Goal: Task Accomplishment & Management: Use online tool/utility

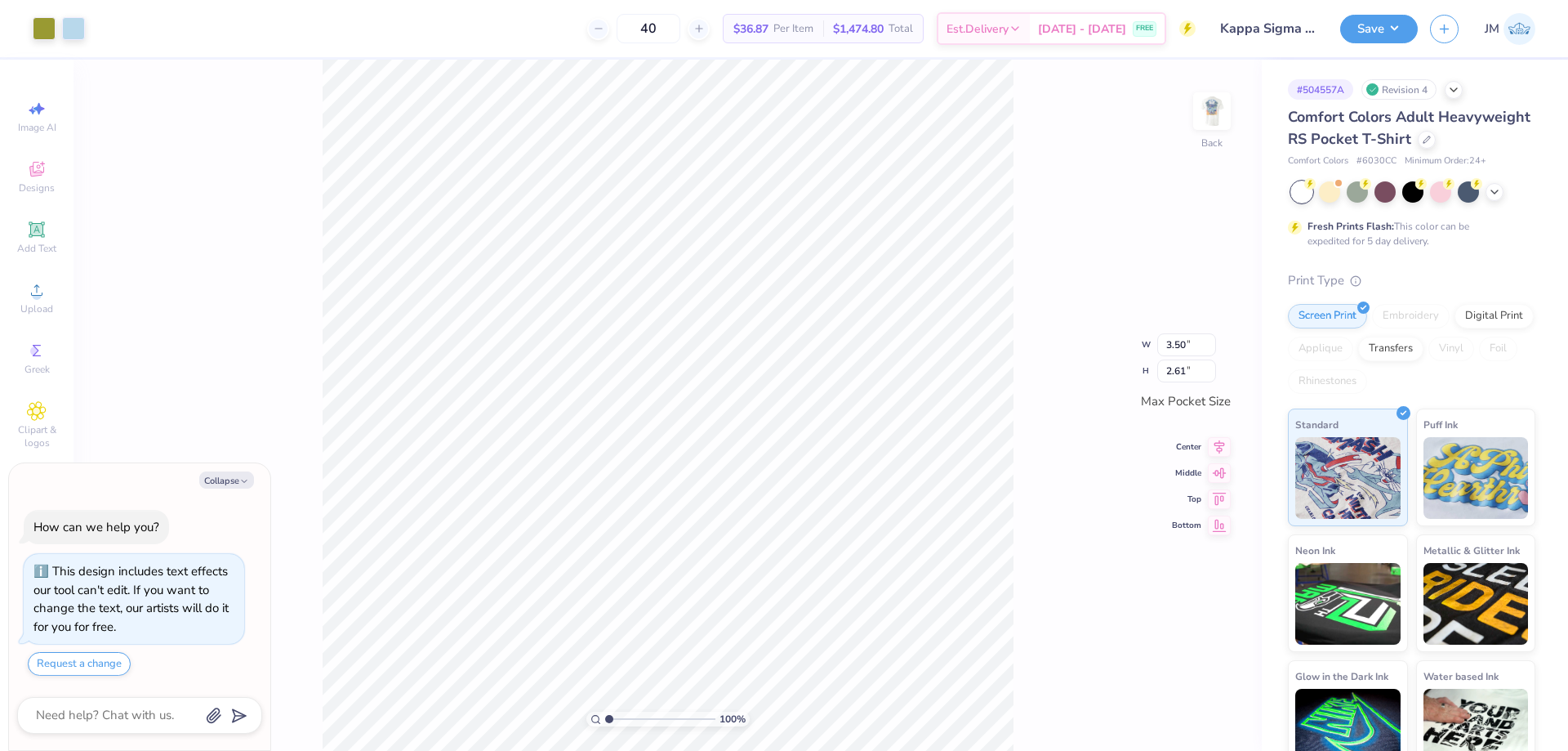
type textarea "x"
type input "3.32211076832206"
click at [774, 588] on li "Ungroup" at bounding box center [779, 591] width 128 height 32
type textarea "x"
type input "3.32211076832206"
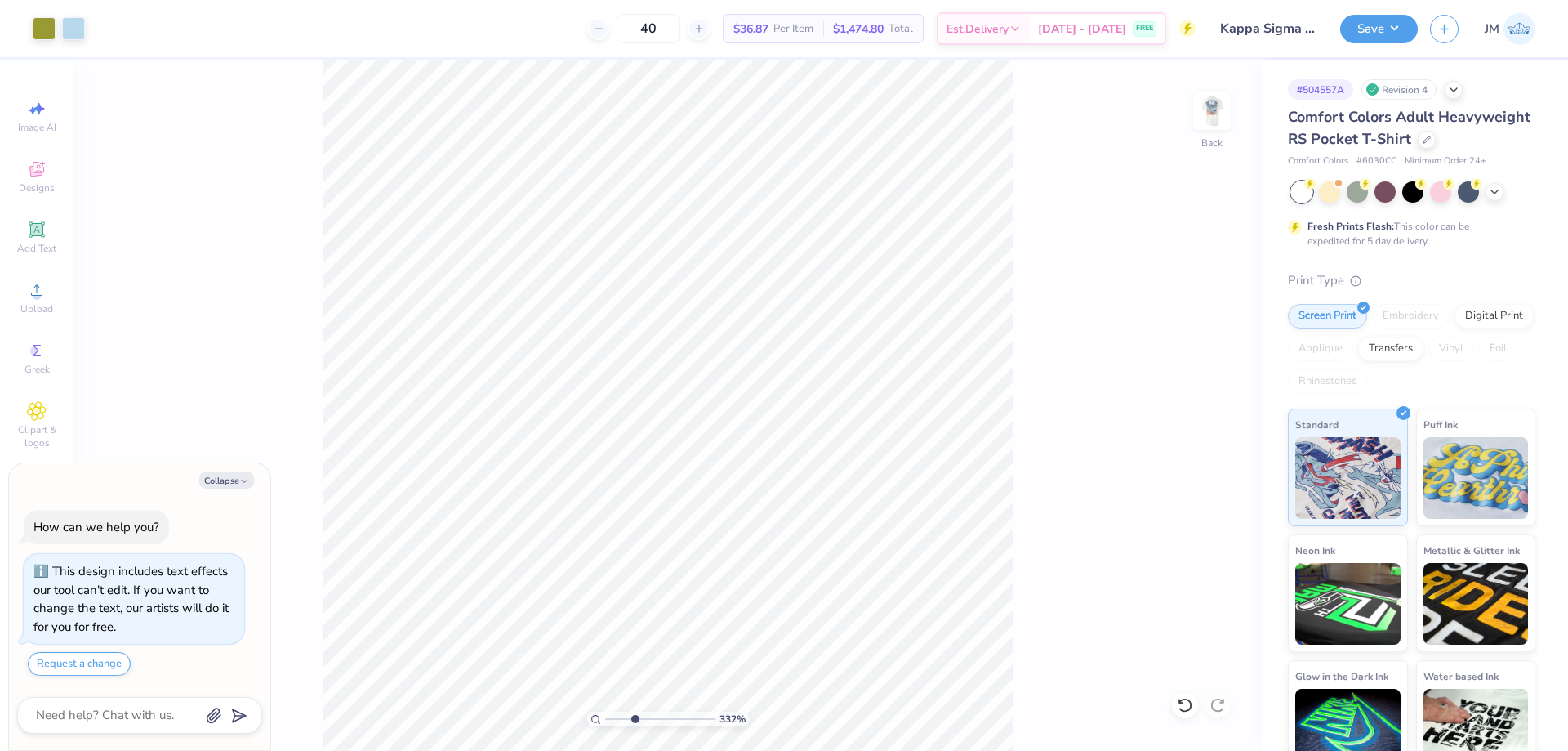
type textarea "x"
type input "3.32211076832206"
click at [699, 570] on li "Group" at bounding box center [685, 571] width 128 height 32
type textarea "x"
type input "3.32211076832206"
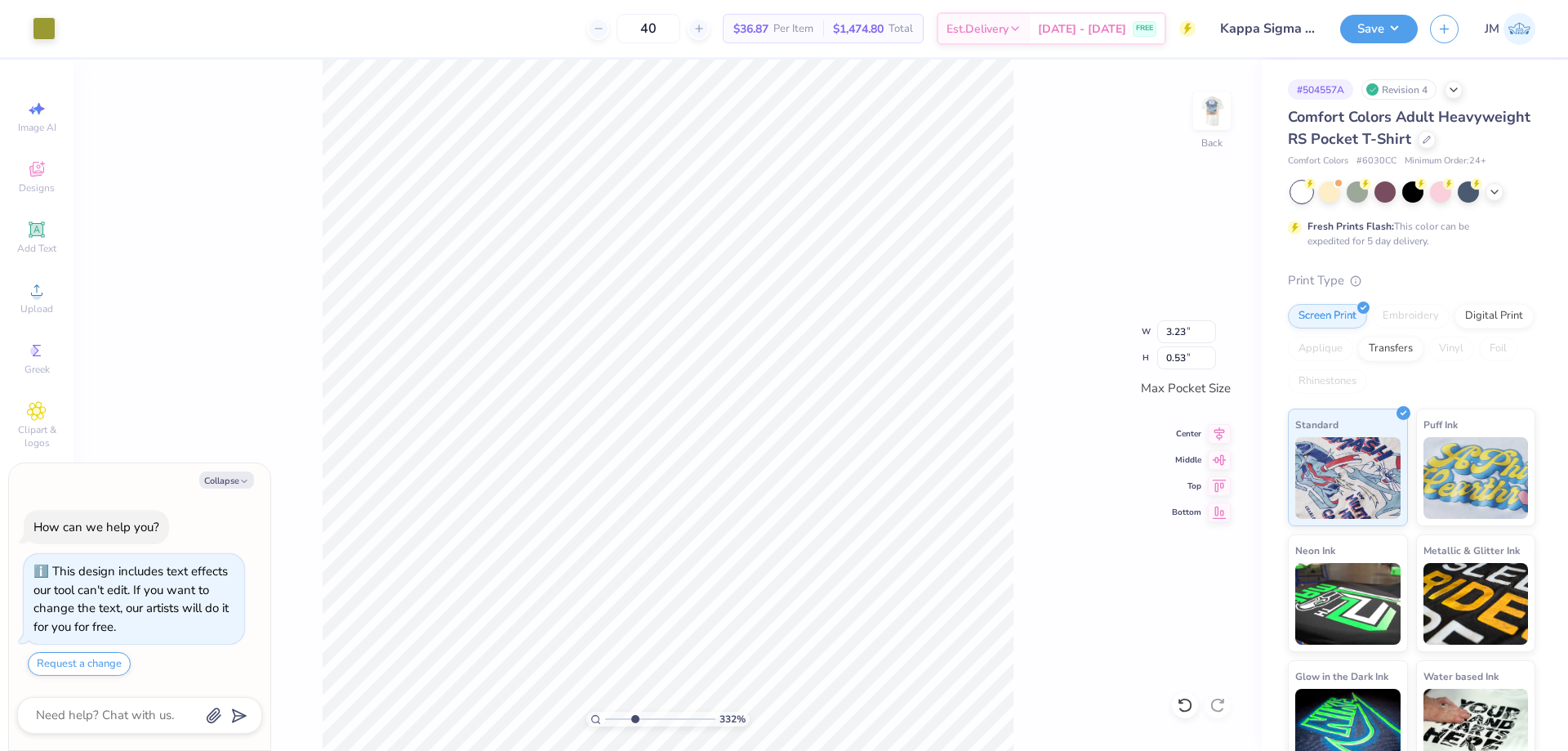
type textarea "x"
type input "3.32211076832206"
click at [41, 16] on div at bounding box center [44, 27] width 23 height 23
type textarea "x"
type input "3.32211076832206"
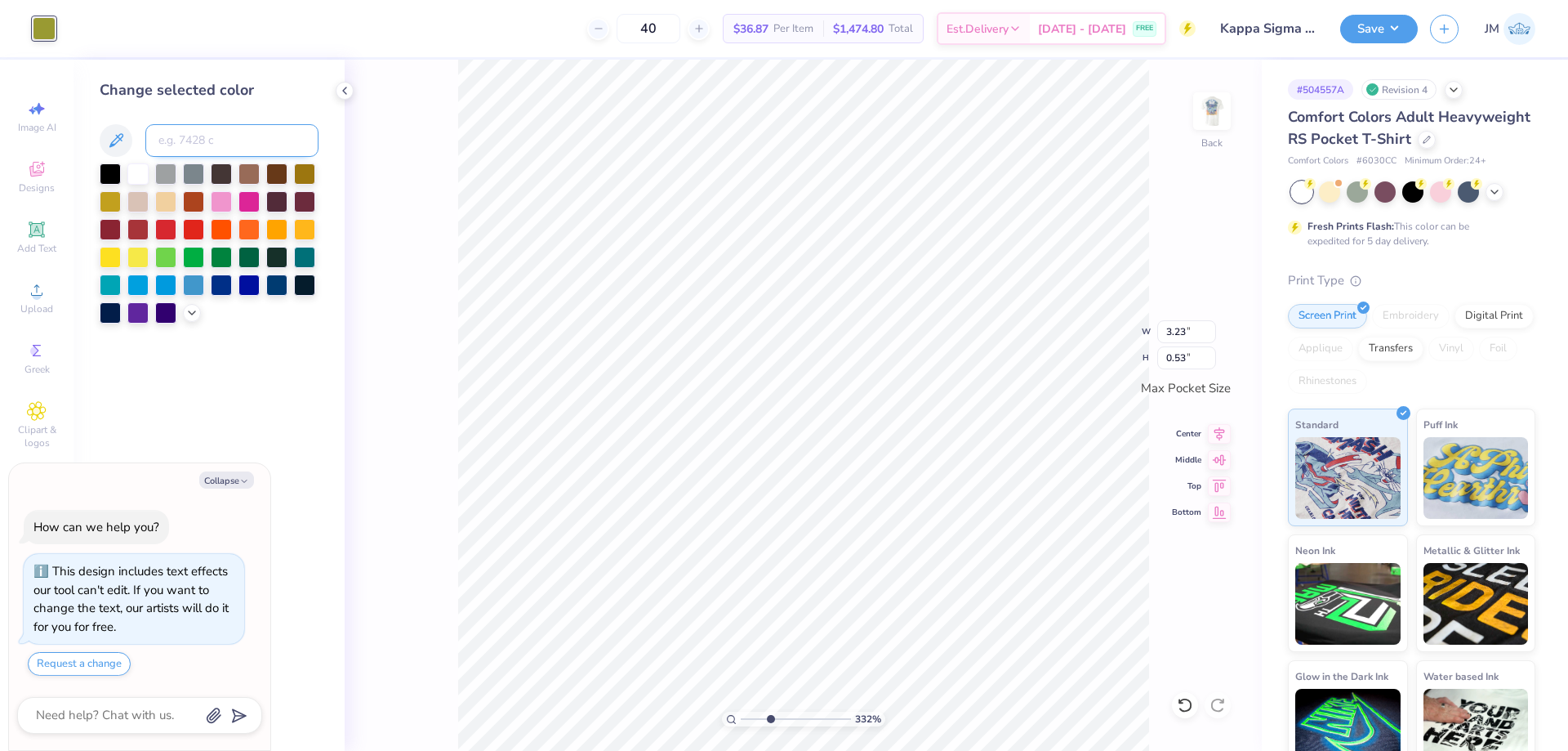
click at [193, 145] on input at bounding box center [231, 141] width 173 height 33
type input "156"
type textarea "x"
type input "3.32211076832206"
type textarea "x"
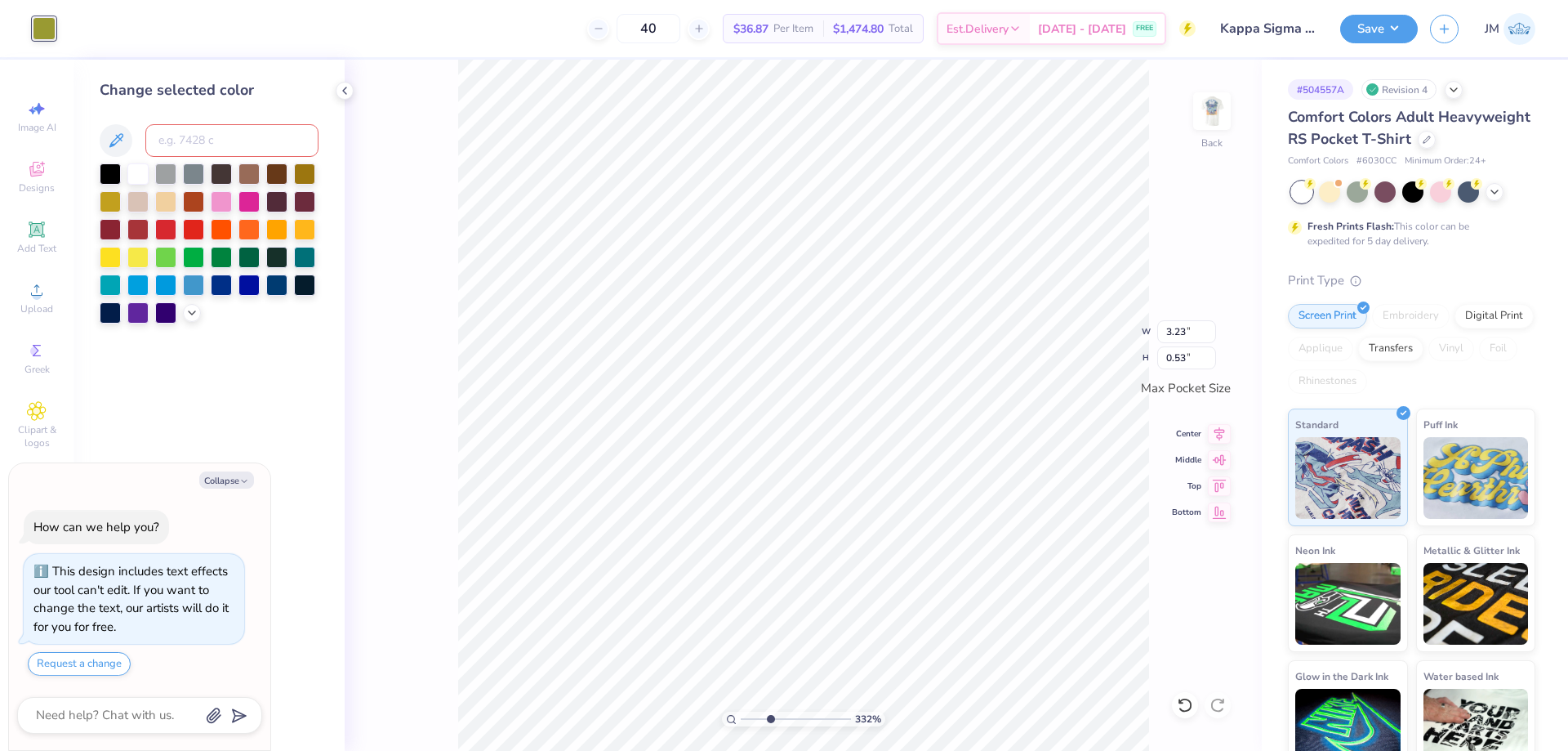
type input "3.32211076832206"
click at [432, 218] on div "332 % Back W 3.23 3.23 " H 0.53 0.53 " Max Pocket Size Center Middle Top Bottom" at bounding box center [803, 406] width 917 height 691
type textarea "x"
type input "3.32211076832206"
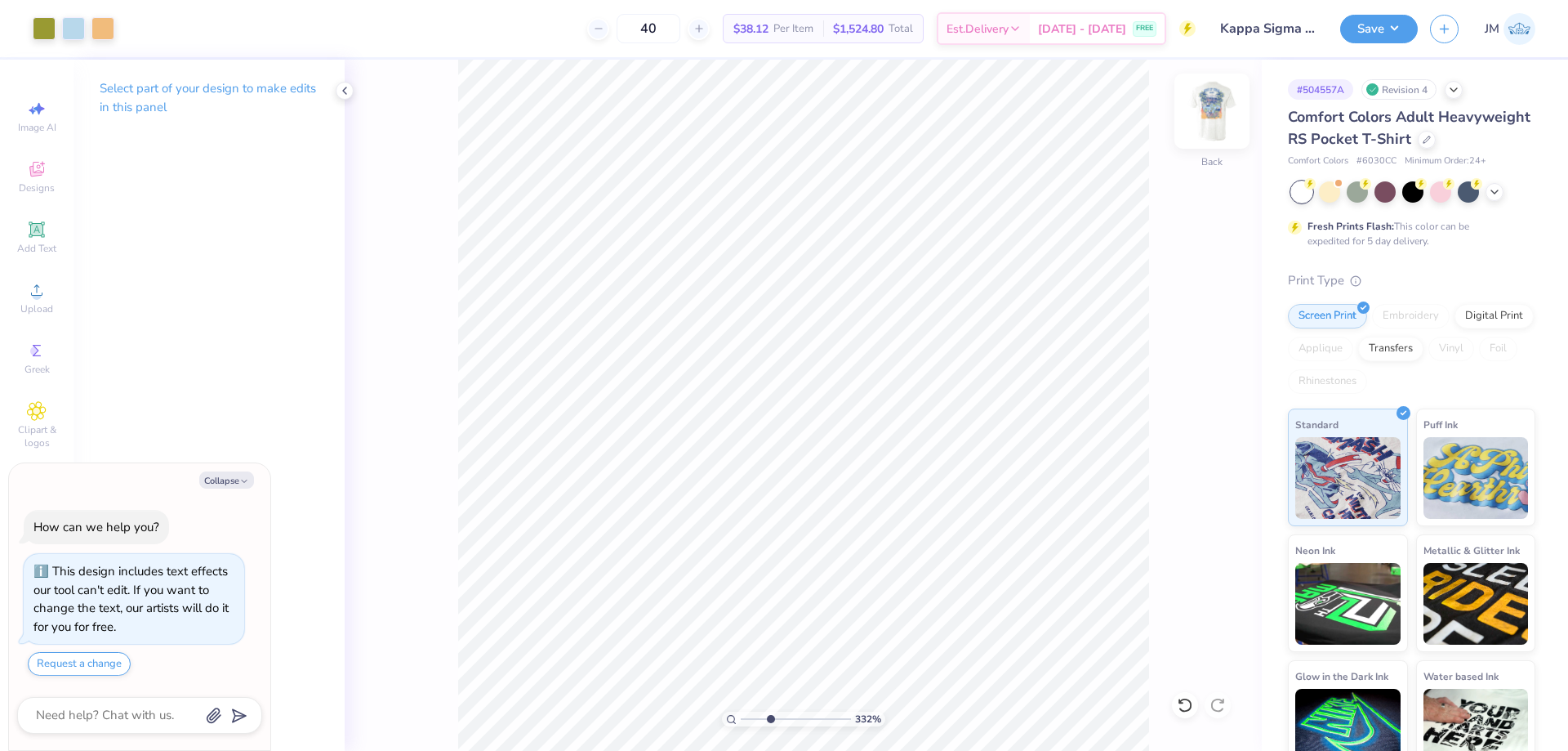
click at [1218, 118] on img at bounding box center [1211, 111] width 65 height 65
type textarea "x"
type input "3.32211076832206"
type textarea "x"
type input "3.32211076832206"
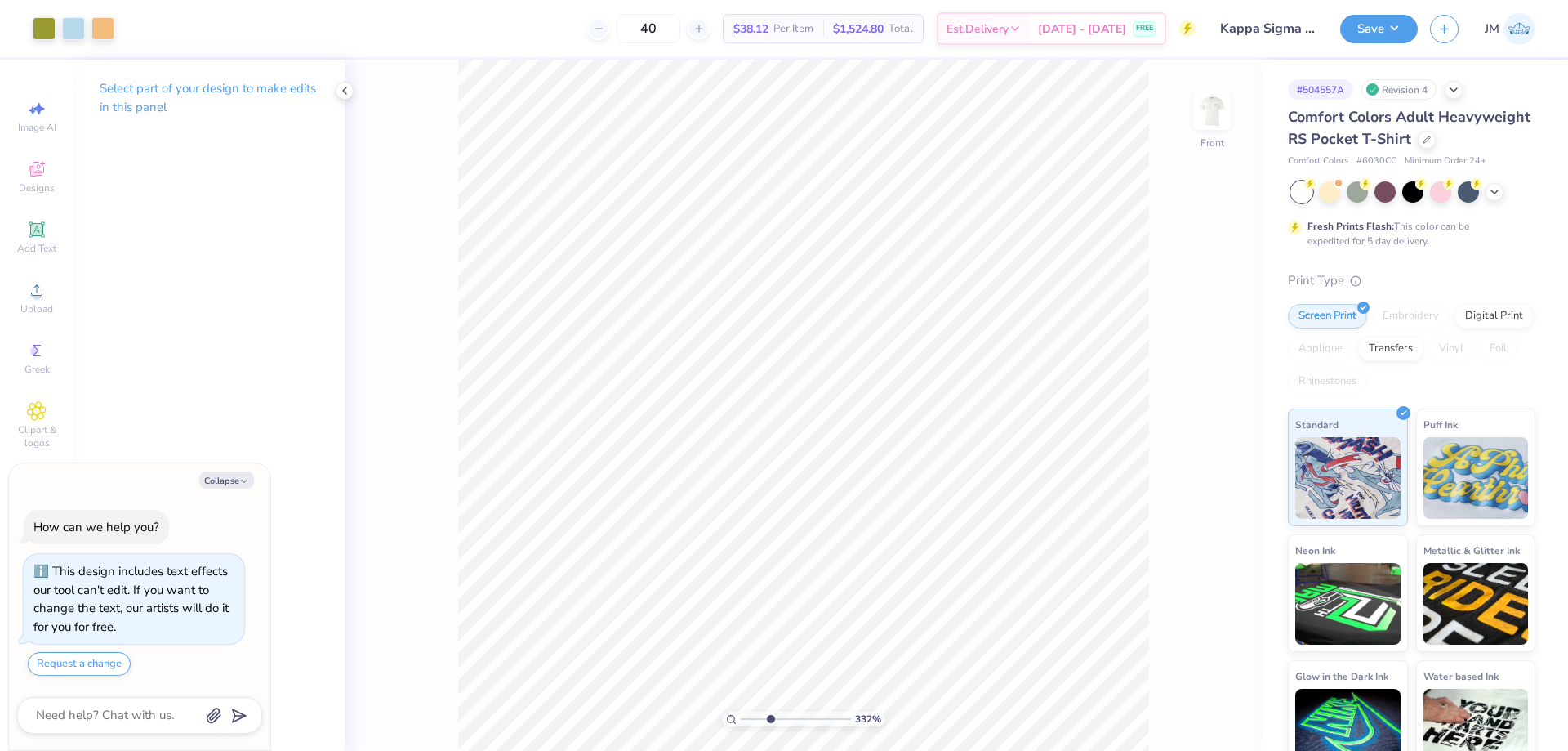
type textarea "x"
type input "3.32211076832206"
type textarea "x"
type input "3.32211076832206"
type textarea "x"
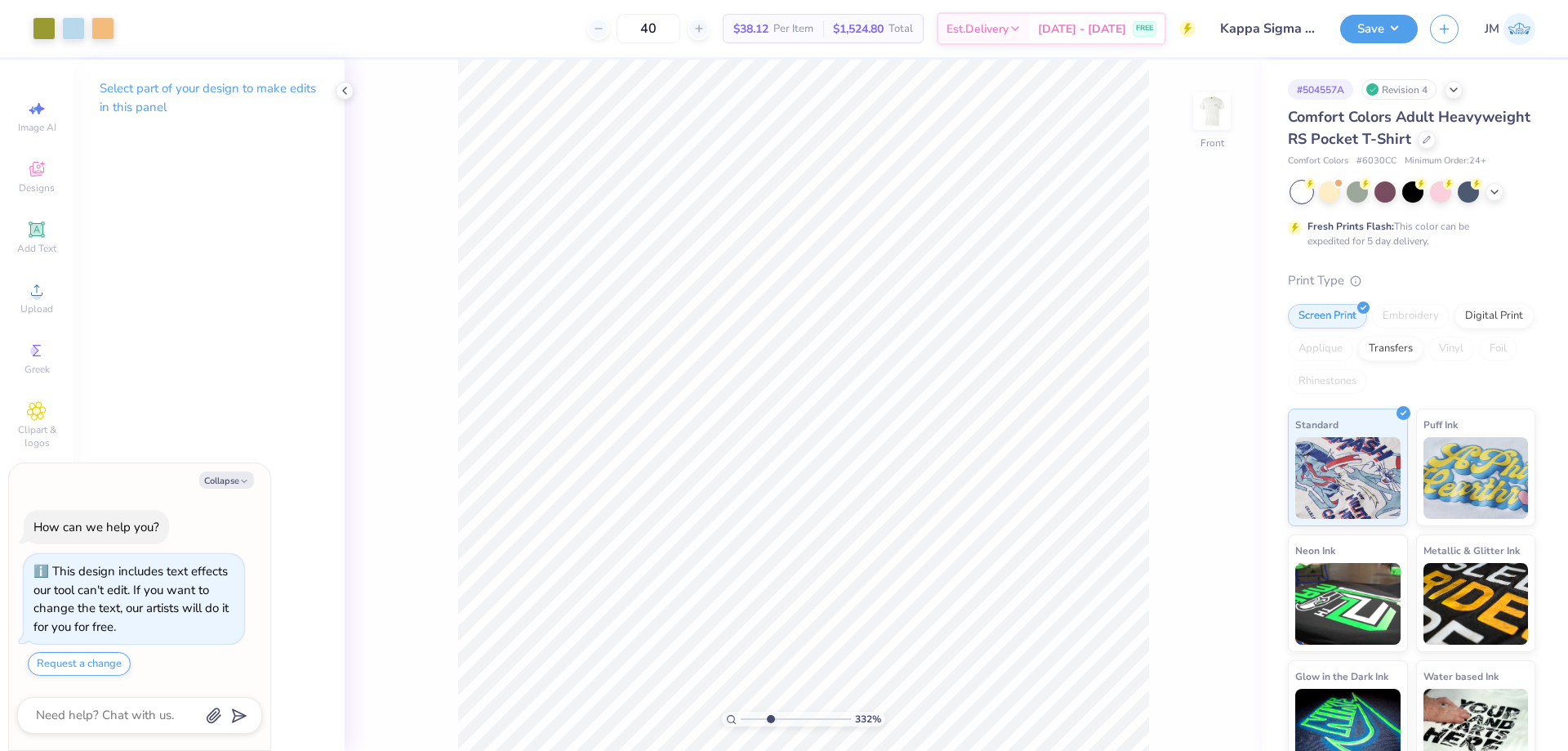
type input "3.32211076832206"
type textarea "x"
type input "3.32211076832206"
type textarea "x"
type input "3.32211076832206"
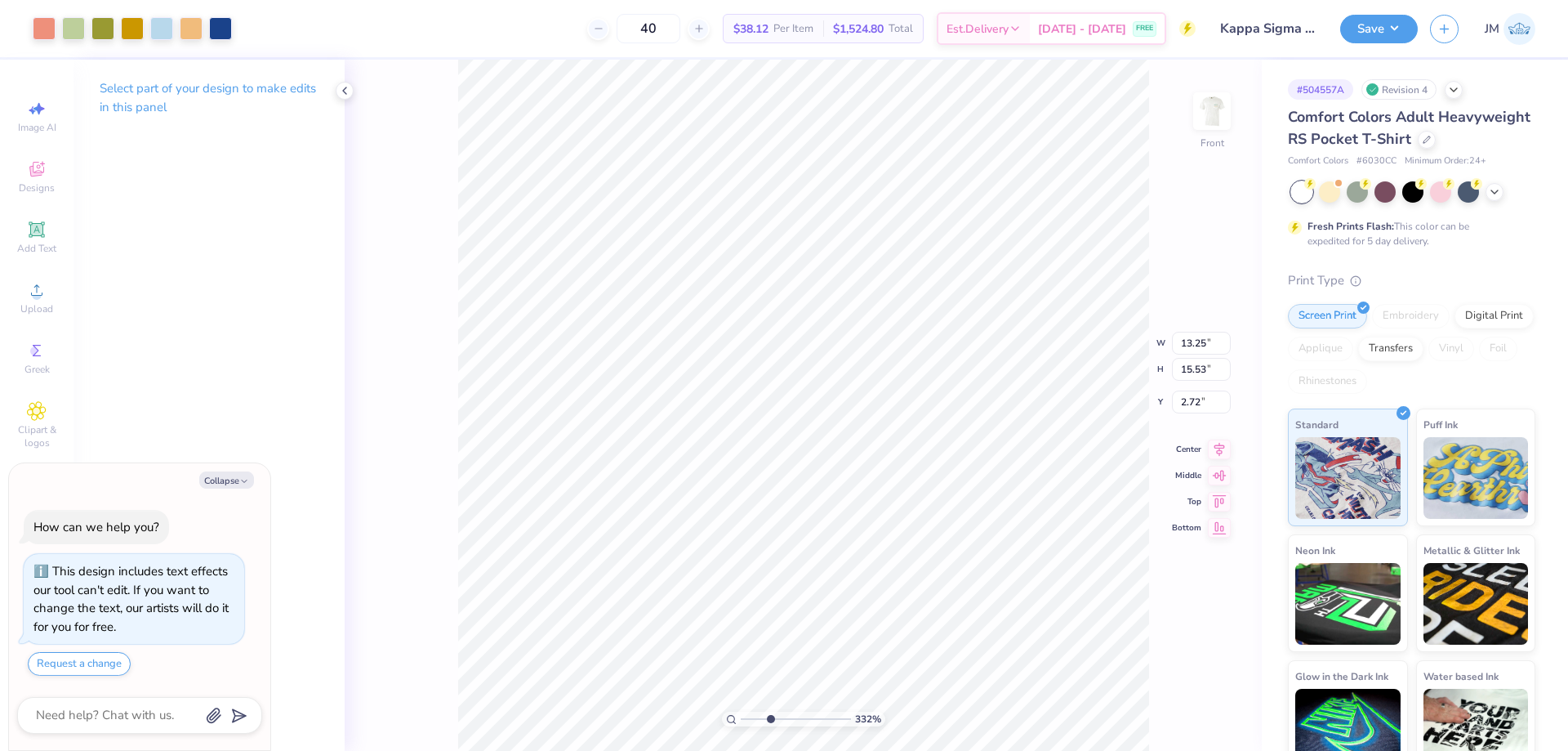
type textarea "x"
type input "3.32211076832206"
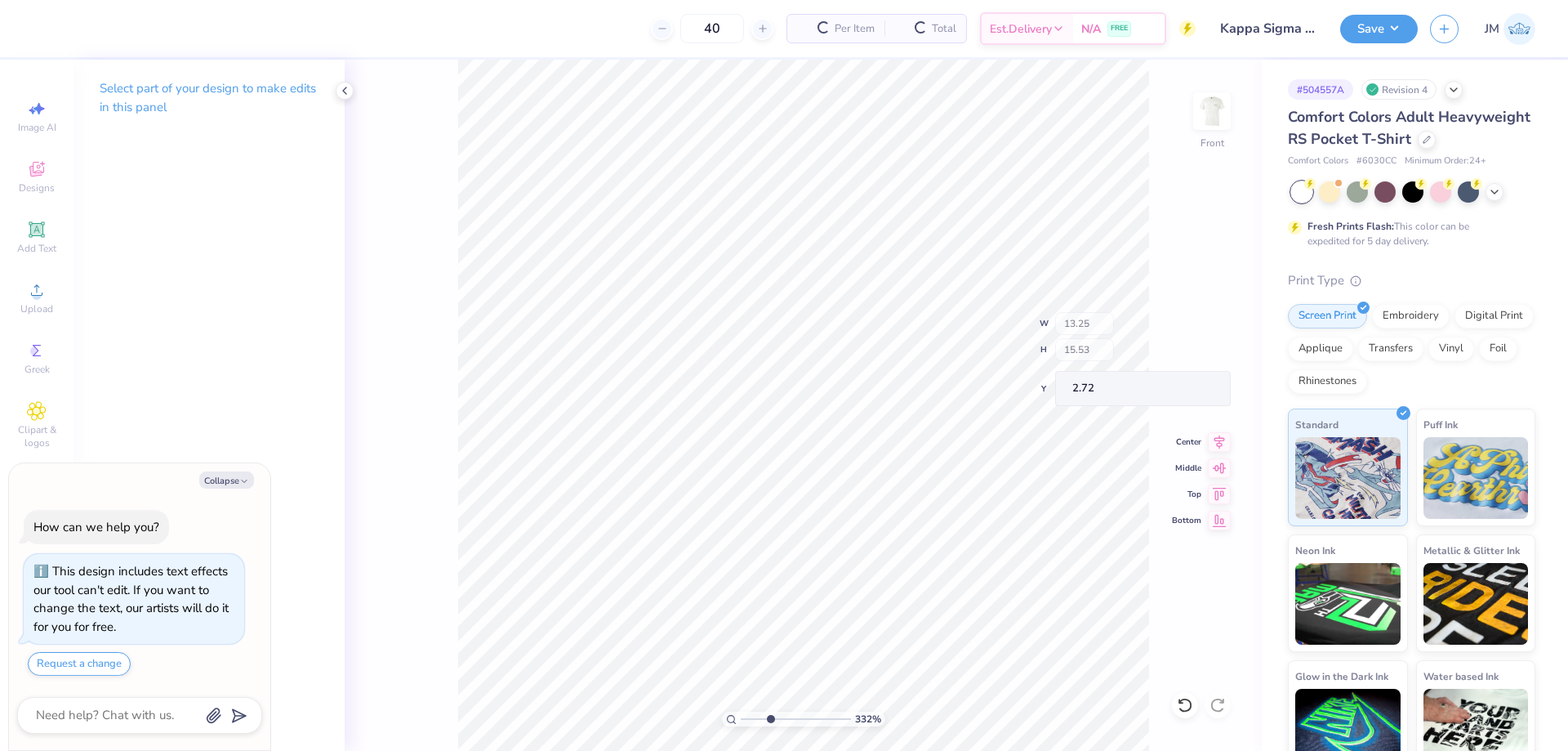
type textarea "x"
type input "3.32211076832206"
type textarea "x"
type input "1"
click at [345, 99] on div at bounding box center [345, 91] width 18 height 18
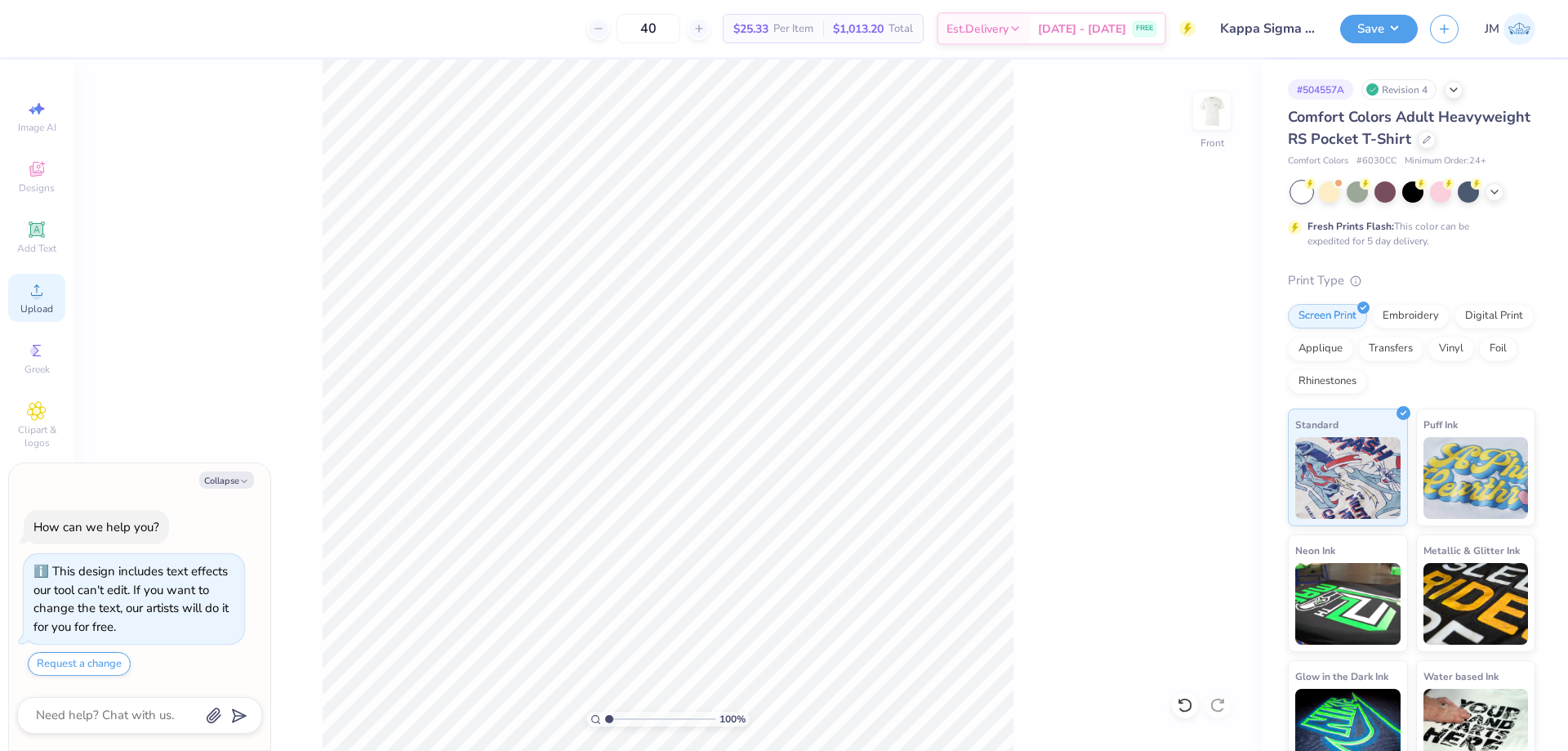
click at [37, 297] on circle at bounding box center [37, 295] width 9 height 9
type textarea "x"
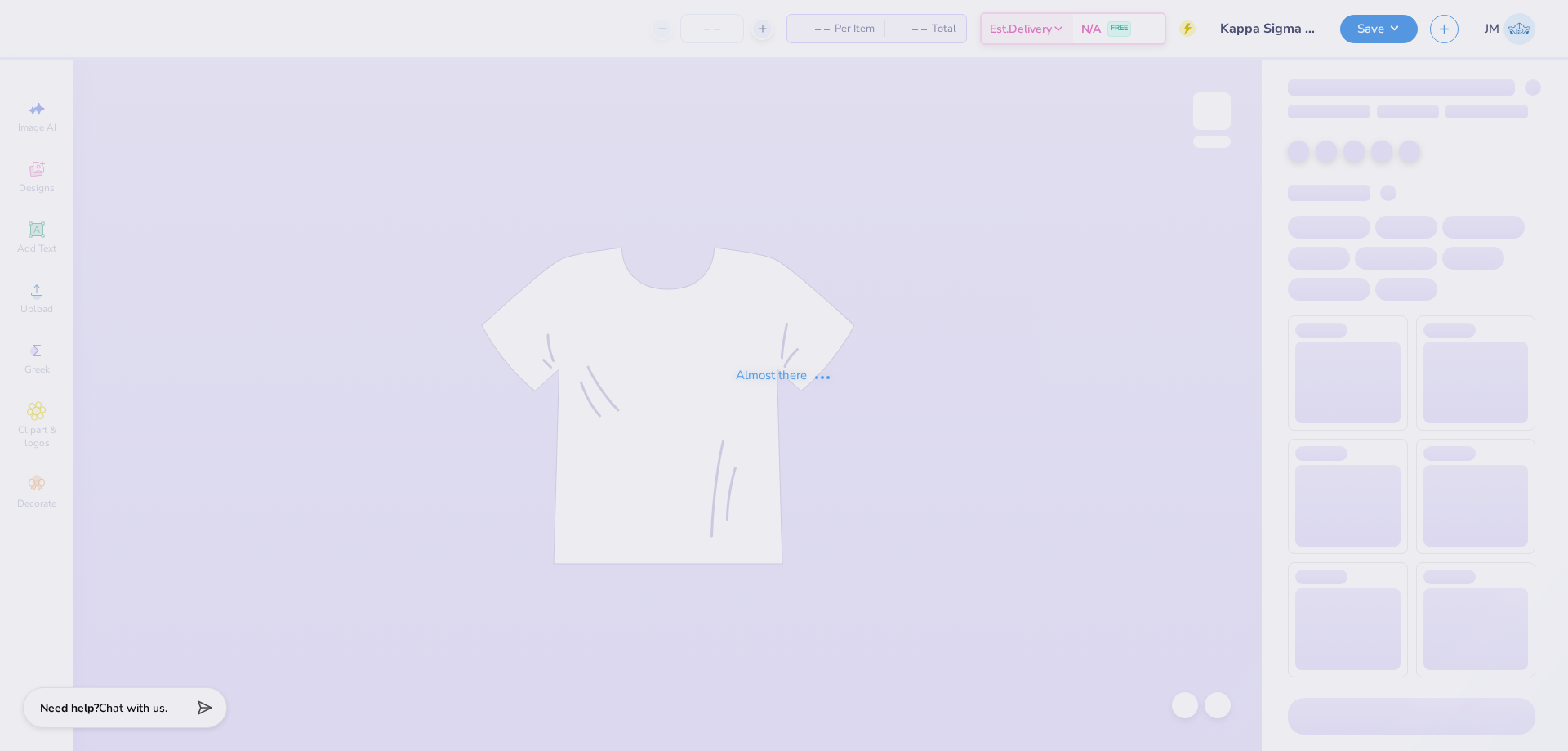
type input "Kappa Sigma GS Wet N' Wild 25'"
type input "40"
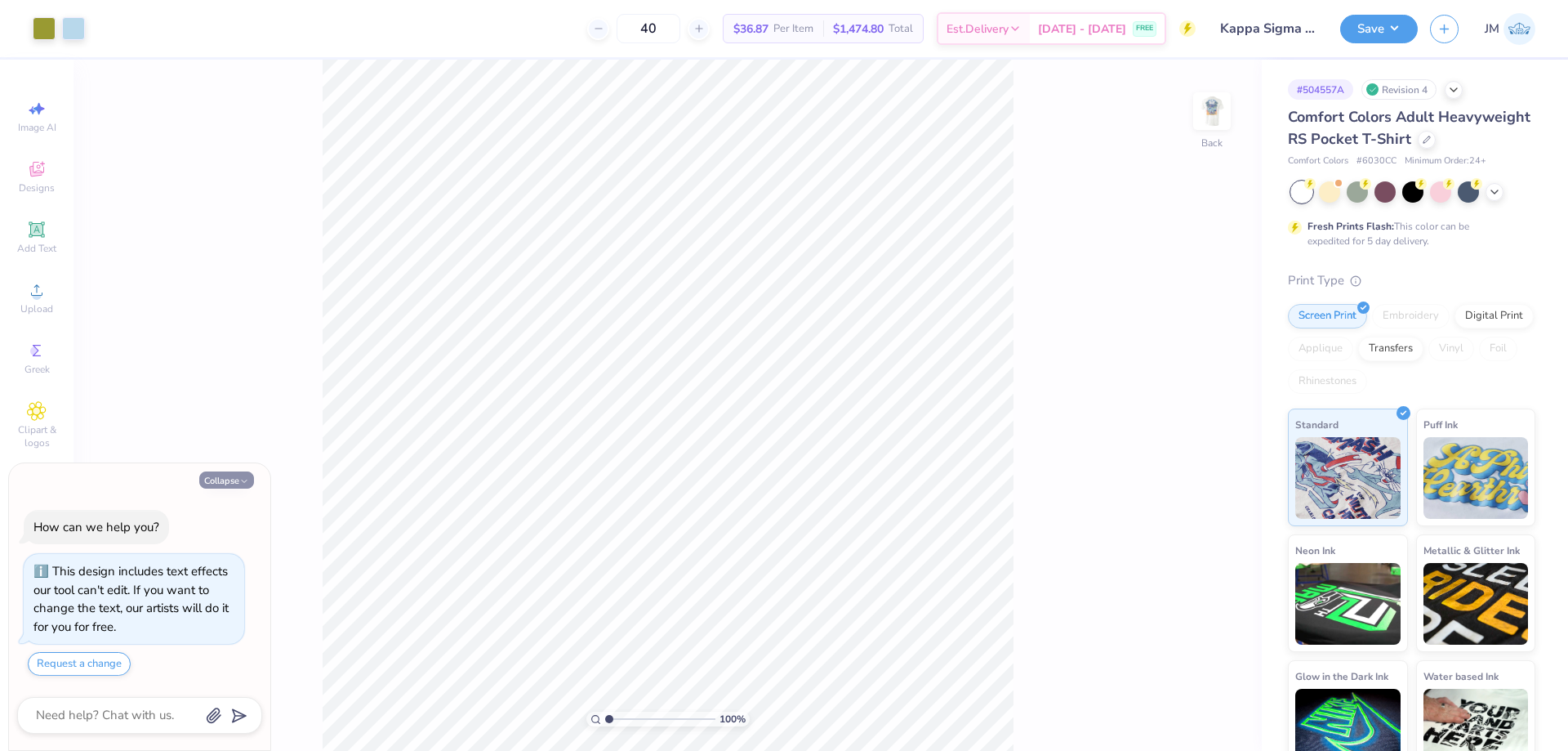
click at [238, 485] on button "Collapse" at bounding box center [226, 480] width 55 height 17
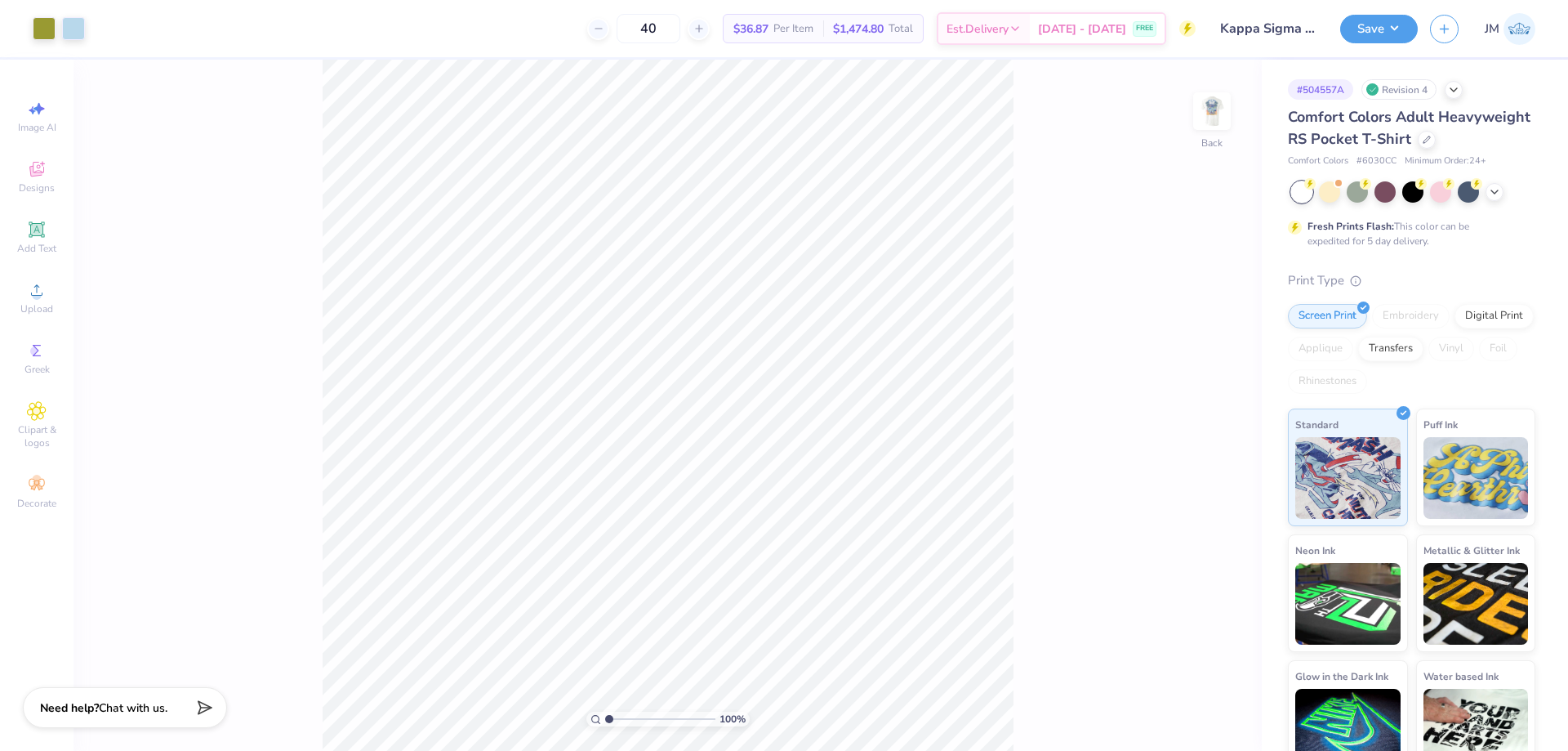
type textarea "x"
click at [1216, 113] on img at bounding box center [1211, 111] width 65 height 65
click at [36, 286] on icon at bounding box center [37, 290] width 20 height 20
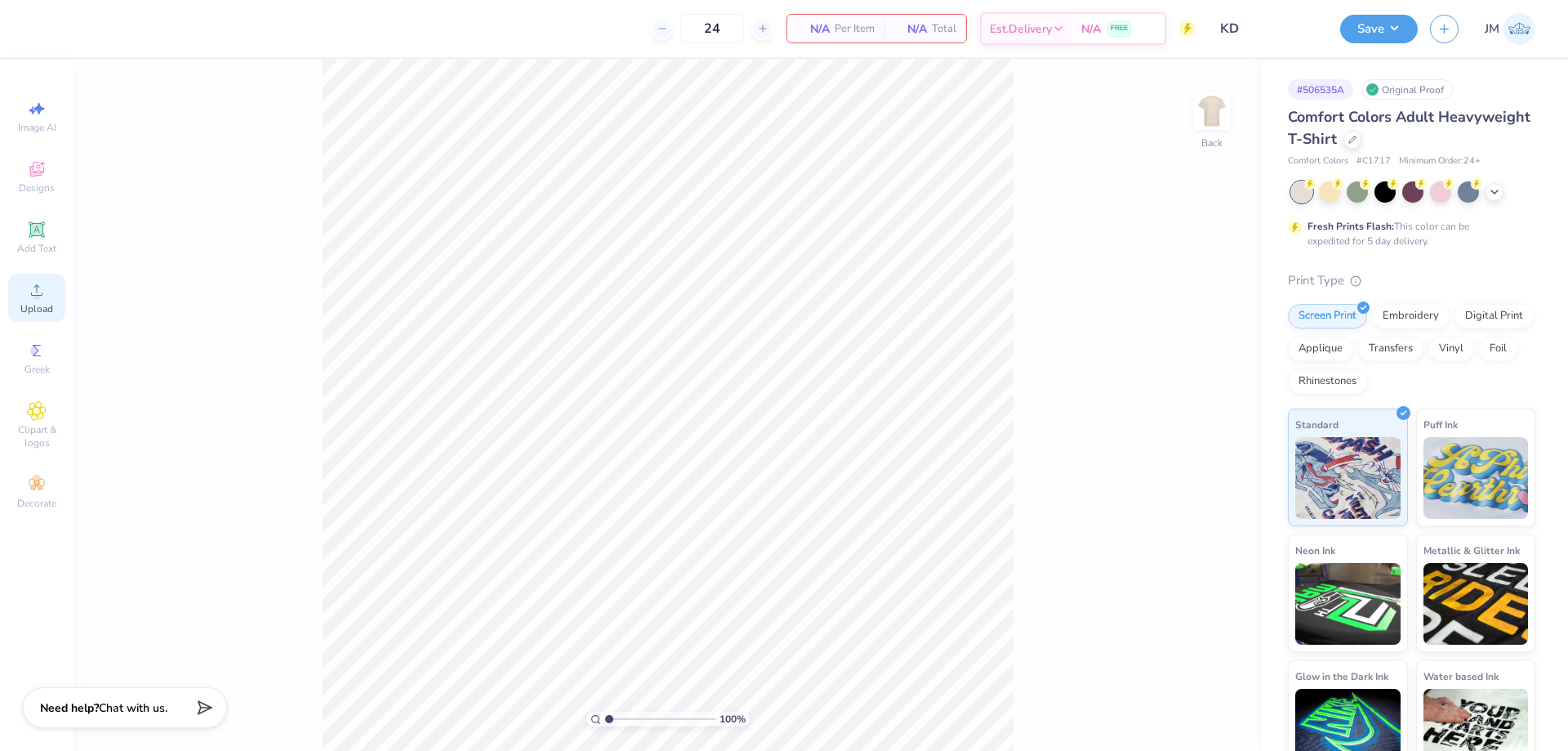
click at [33, 292] on icon at bounding box center [37, 290] width 20 height 20
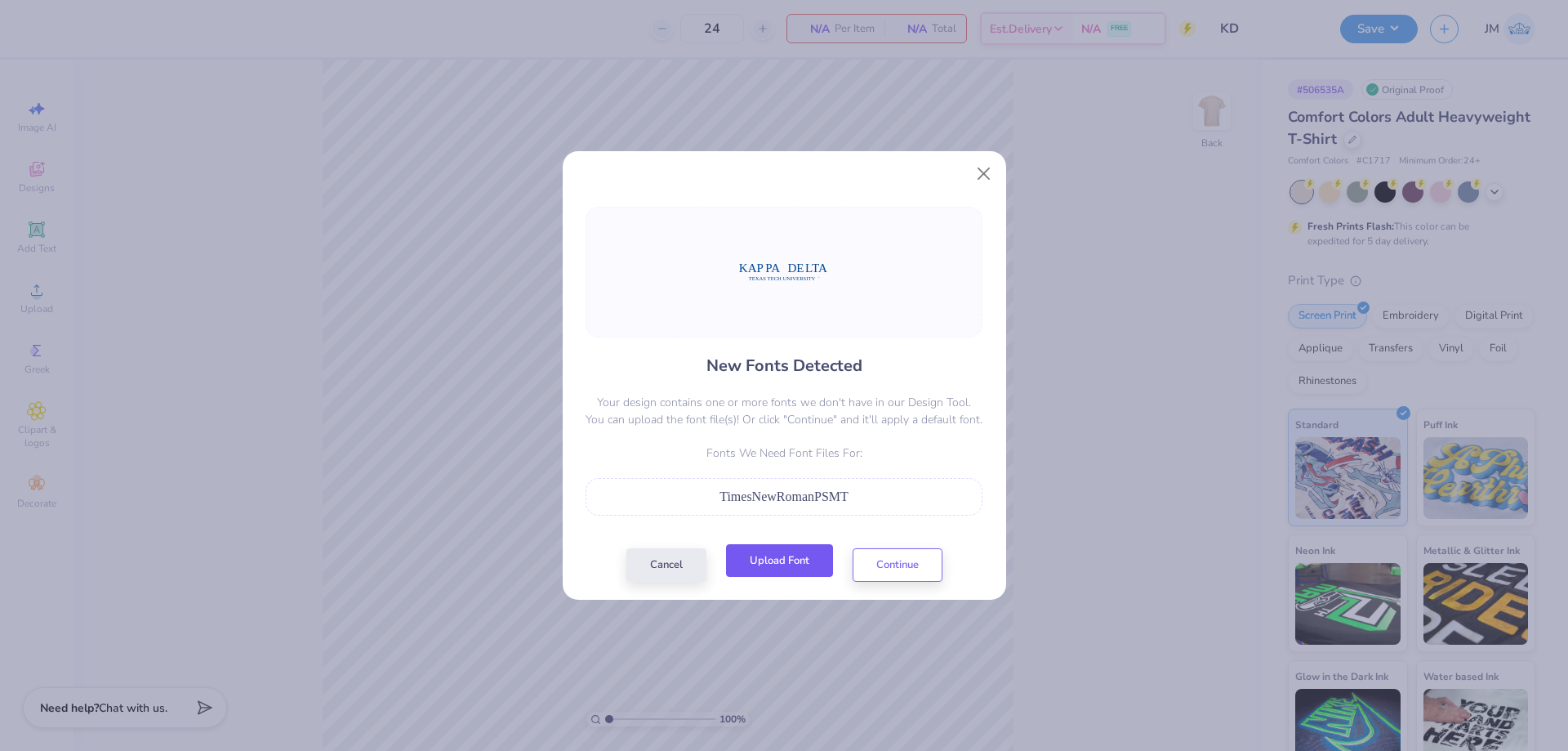
click at [817, 569] on button "Upload Font" at bounding box center [779, 560] width 107 height 33
click at [870, 558] on button "Continue" at bounding box center [897, 560] width 90 height 33
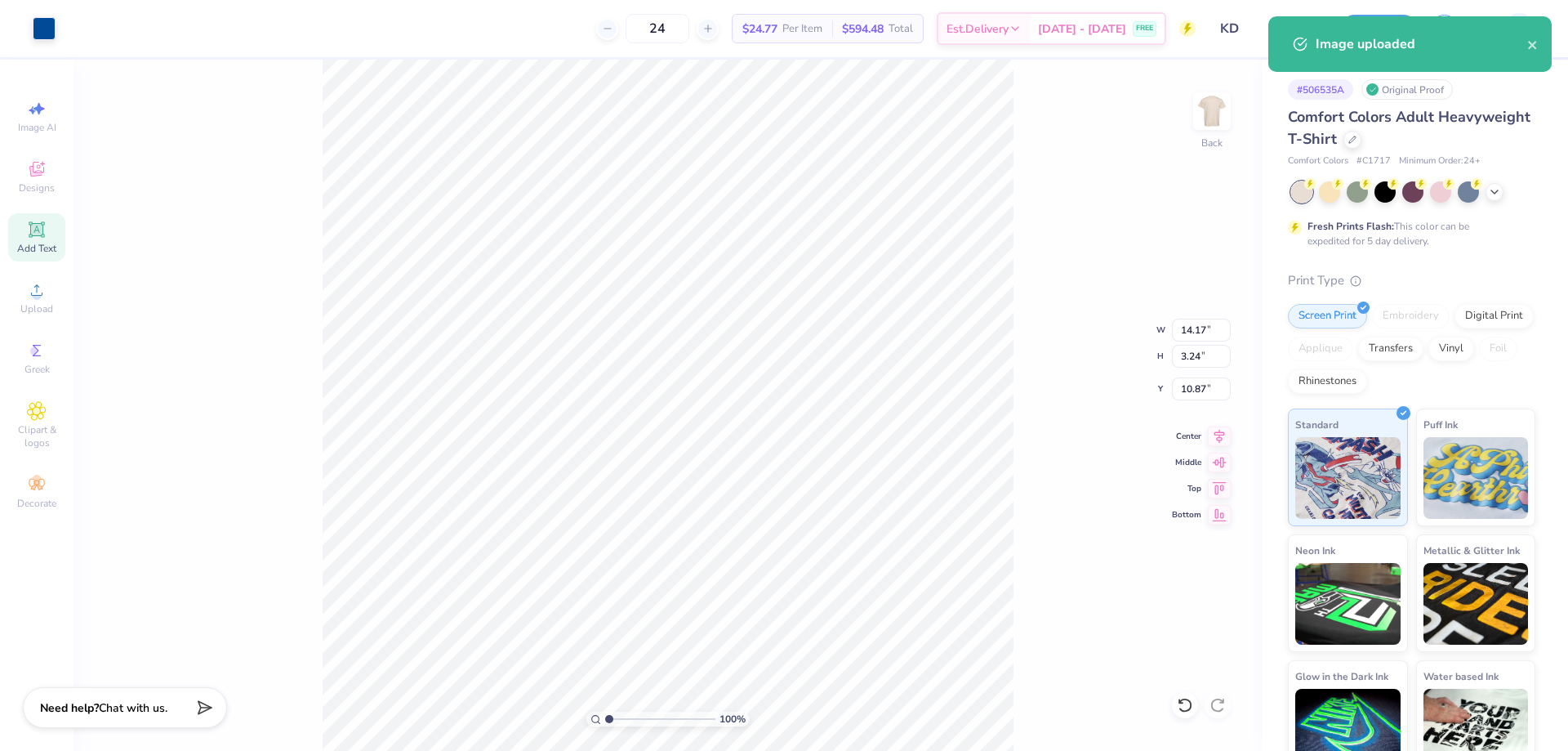
click at [32, 228] on icon at bounding box center [37, 229] width 12 height 12
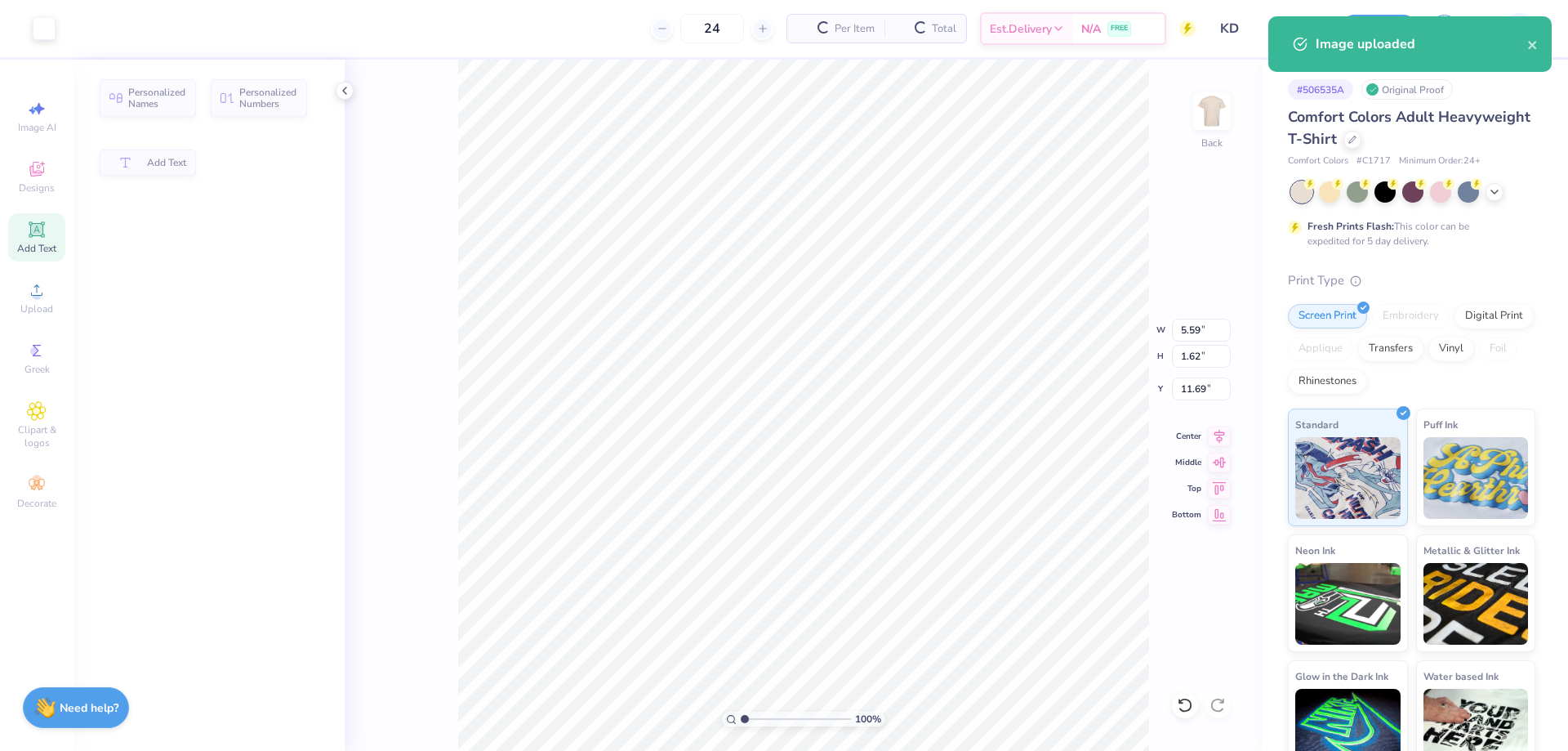
type input "5.59"
type input "1.62"
type input "11.69"
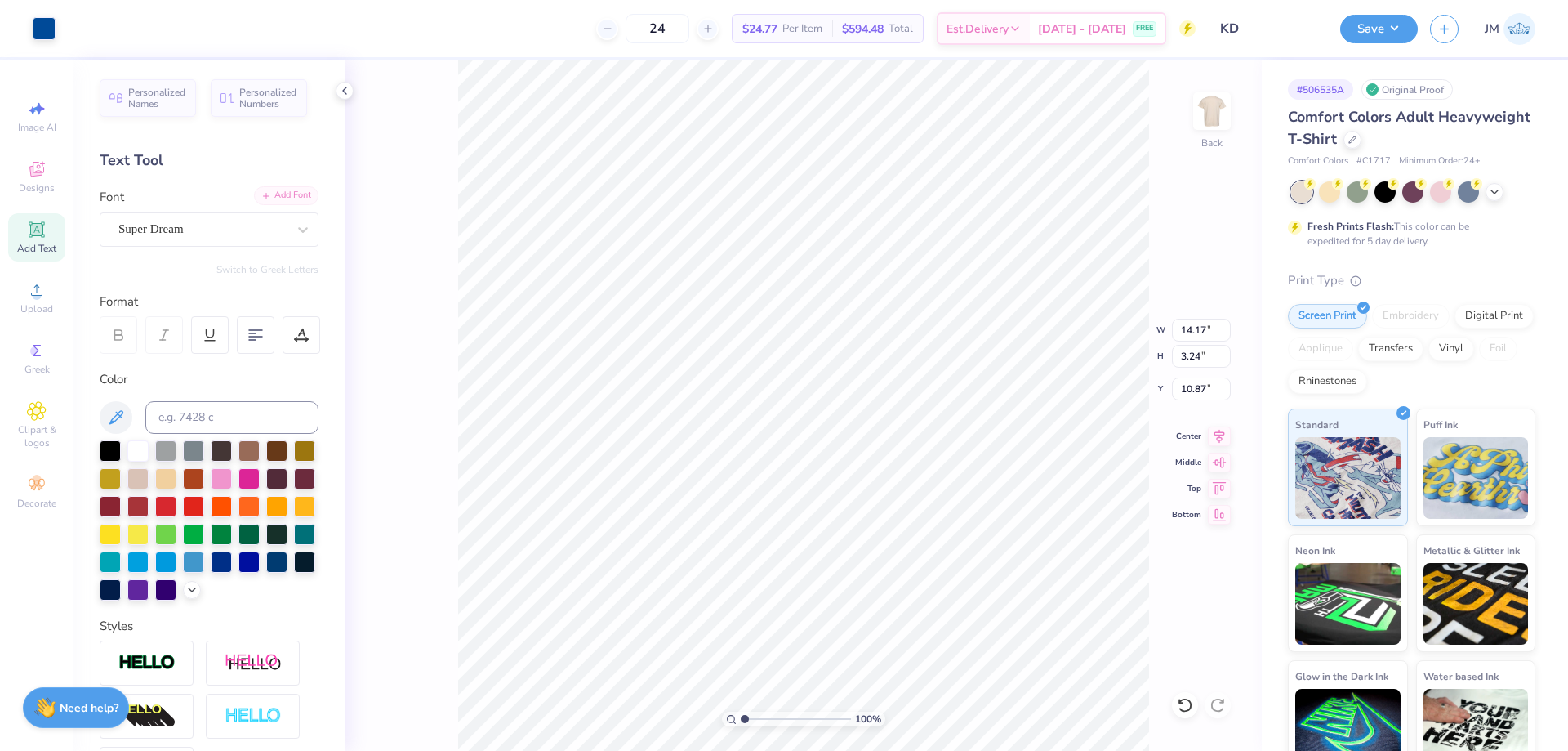
click at [272, 186] on div "Add Font" at bounding box center [286, 196] width 64 height 19
click at [243, 224] on div "Super Dream" at bounding box center [202, 229] width 171 height 25
click at [191, 352] on span "Times New Roman" at bounding box center [164, 359] width 88 height 17
type input "times"
type input "14.16"
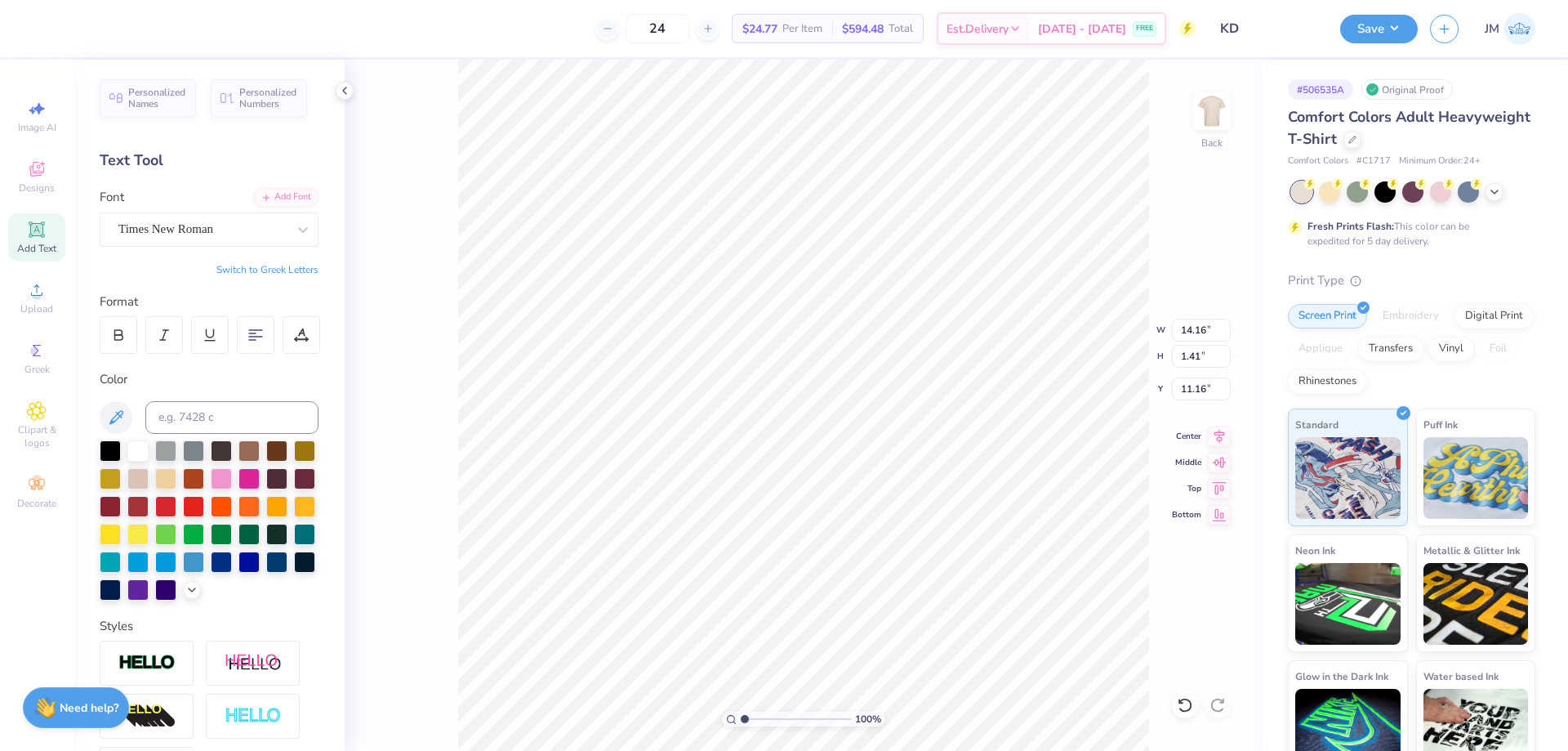
type input "1.41"
type input "11.16"
click at [288, 231] on div at bounding box center [303, 230] width 30 height 30
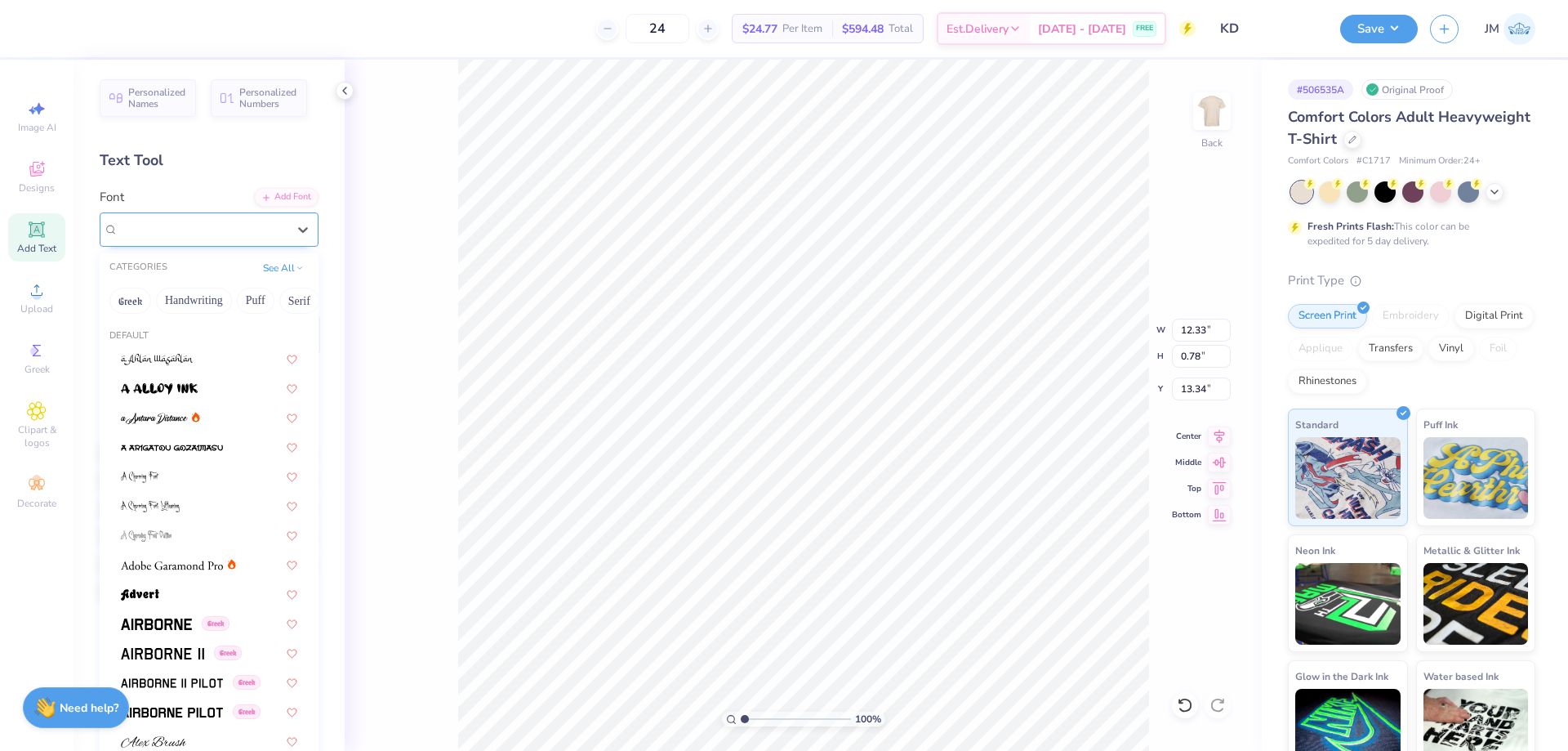
click at [203, 236] on div "Super Dream" at bounding box center [202, 229] width 168 height 19
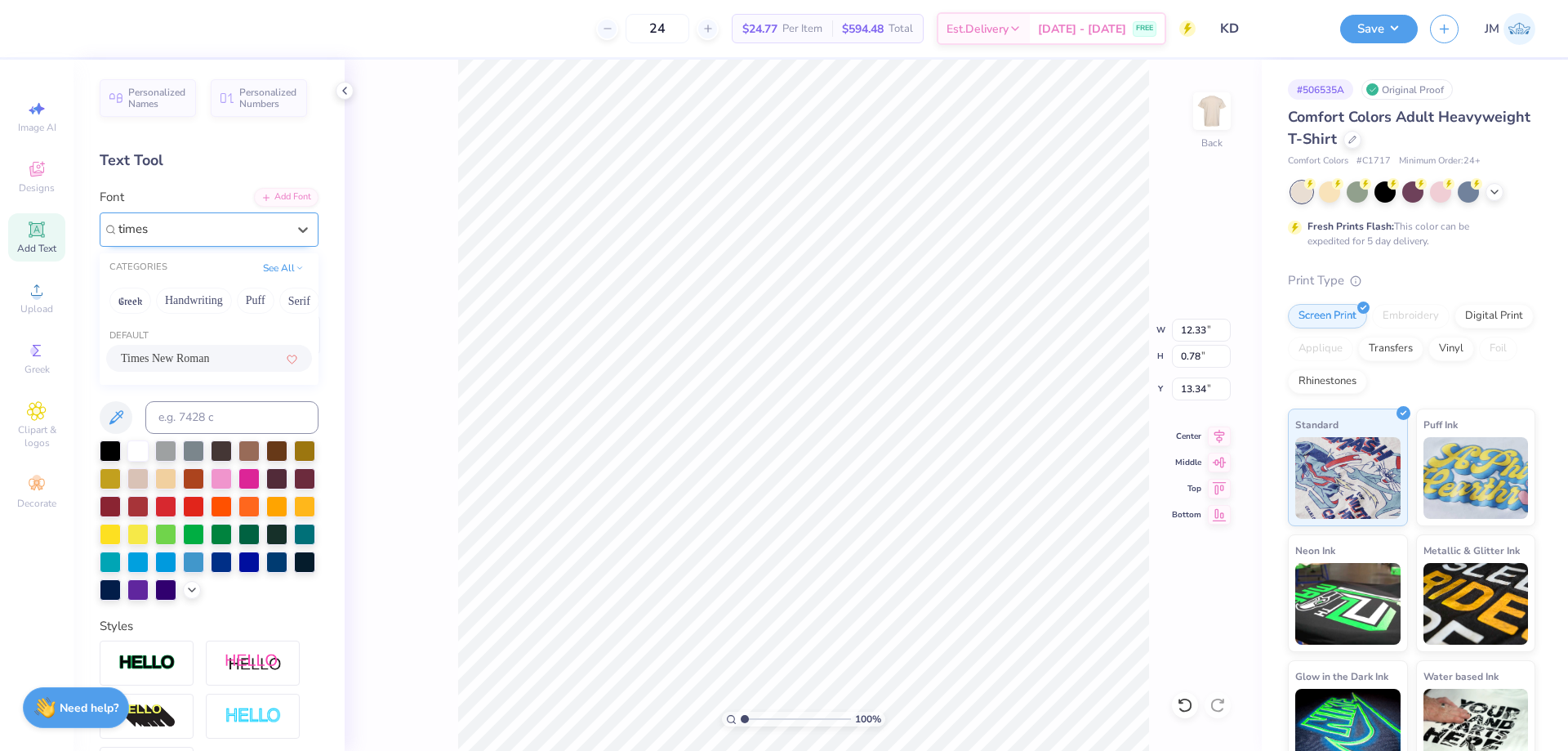
click at [224, 361] on div "Times New Roman" at bounding box center [209, 359] width 177 height 17
type input "times"
type input "13.09"
type input "0.72"
type input "13.45"
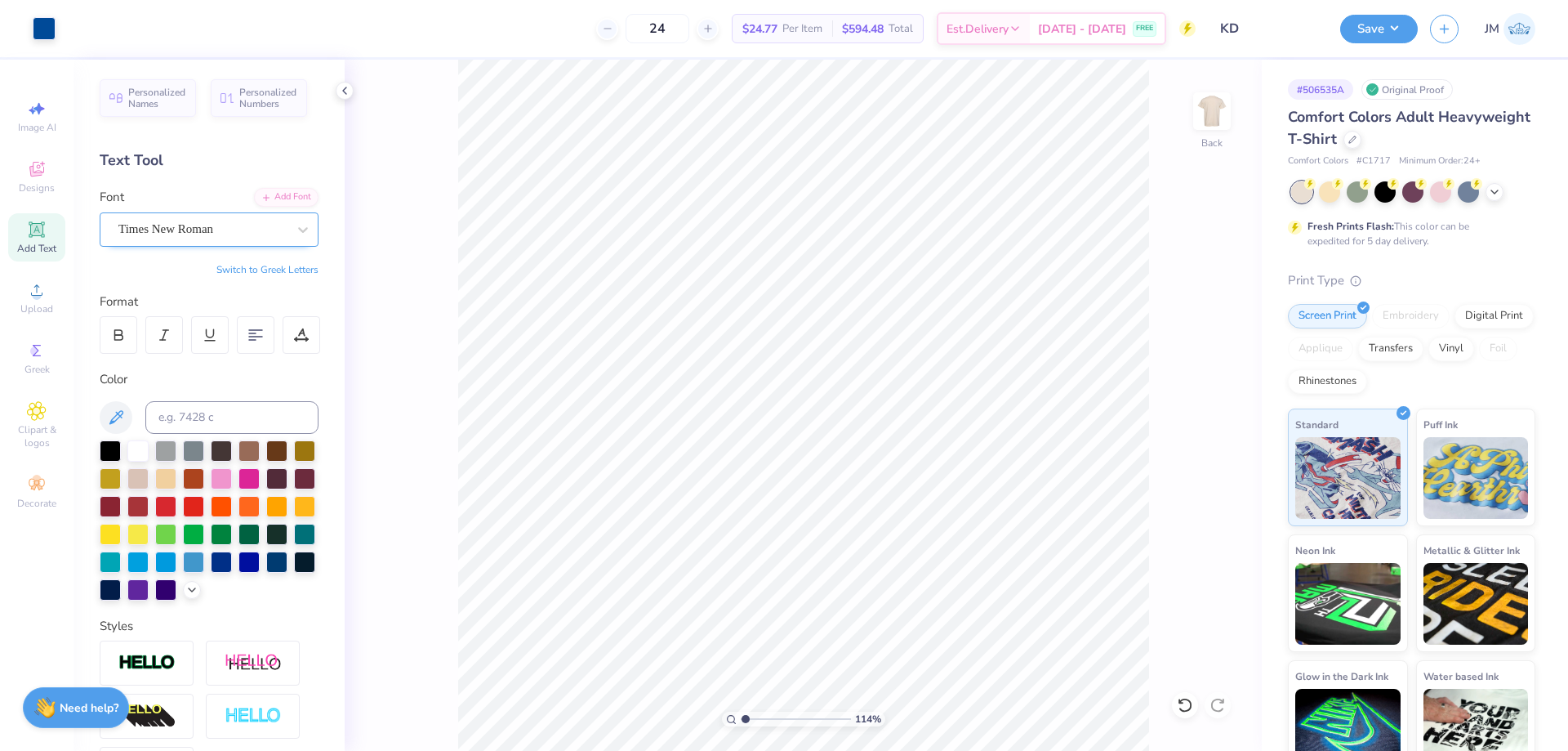
click at [1189, 551] on div "114 % Back" at bounding box center [803, 406] width 917 height 691
click at [26, 292] on div "Upload" at bounding box center [37, 297] width 57 height 48
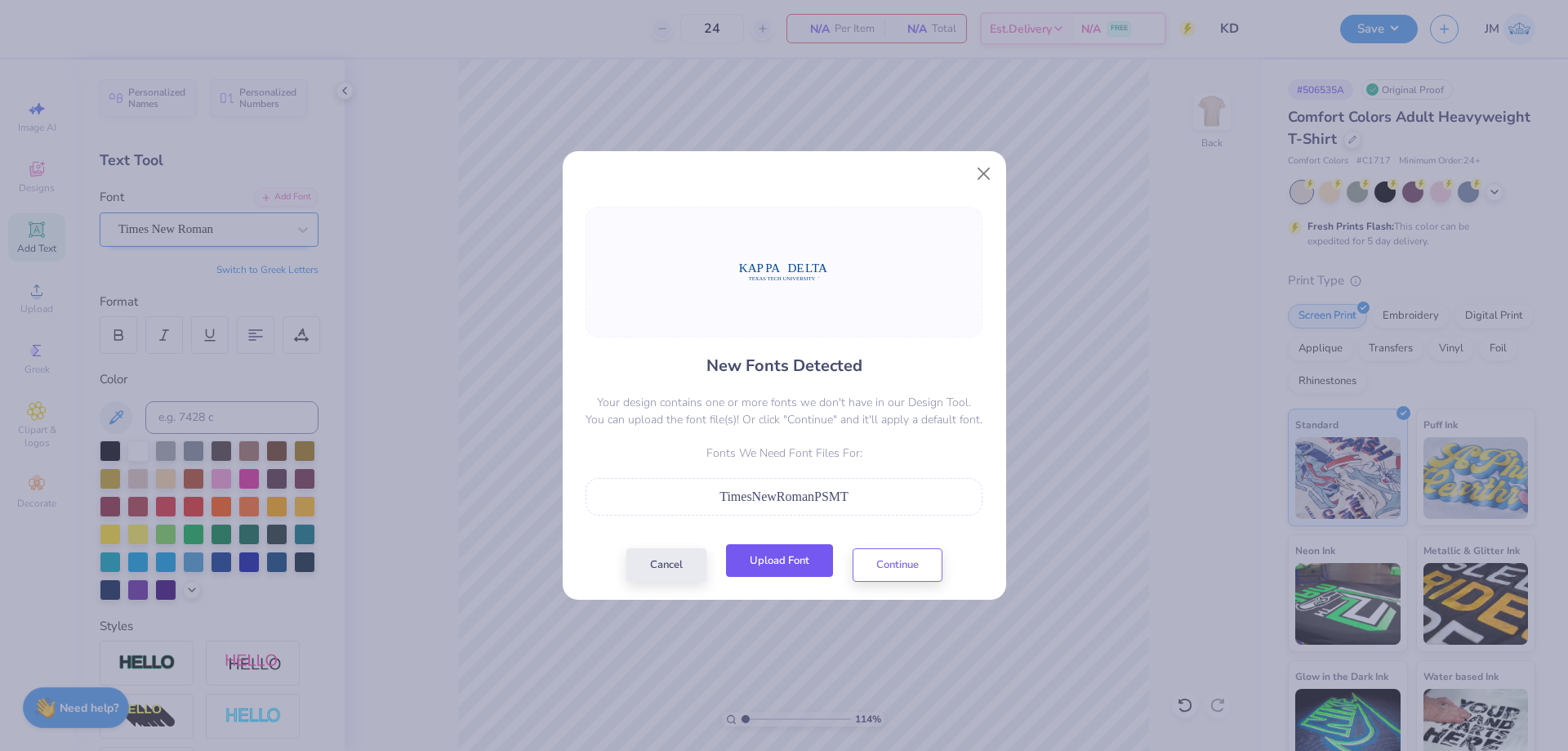
click at [814, 549] on button "Upload Font" at bounding box center [779, 560] width 107 height 33
click at [789, 563] on button "Upload Font" at bounding box center [779, 560] width 107 height 33
click at [918, 560] on button "Continue" at bounding box center [897, 560] width 90 height 33
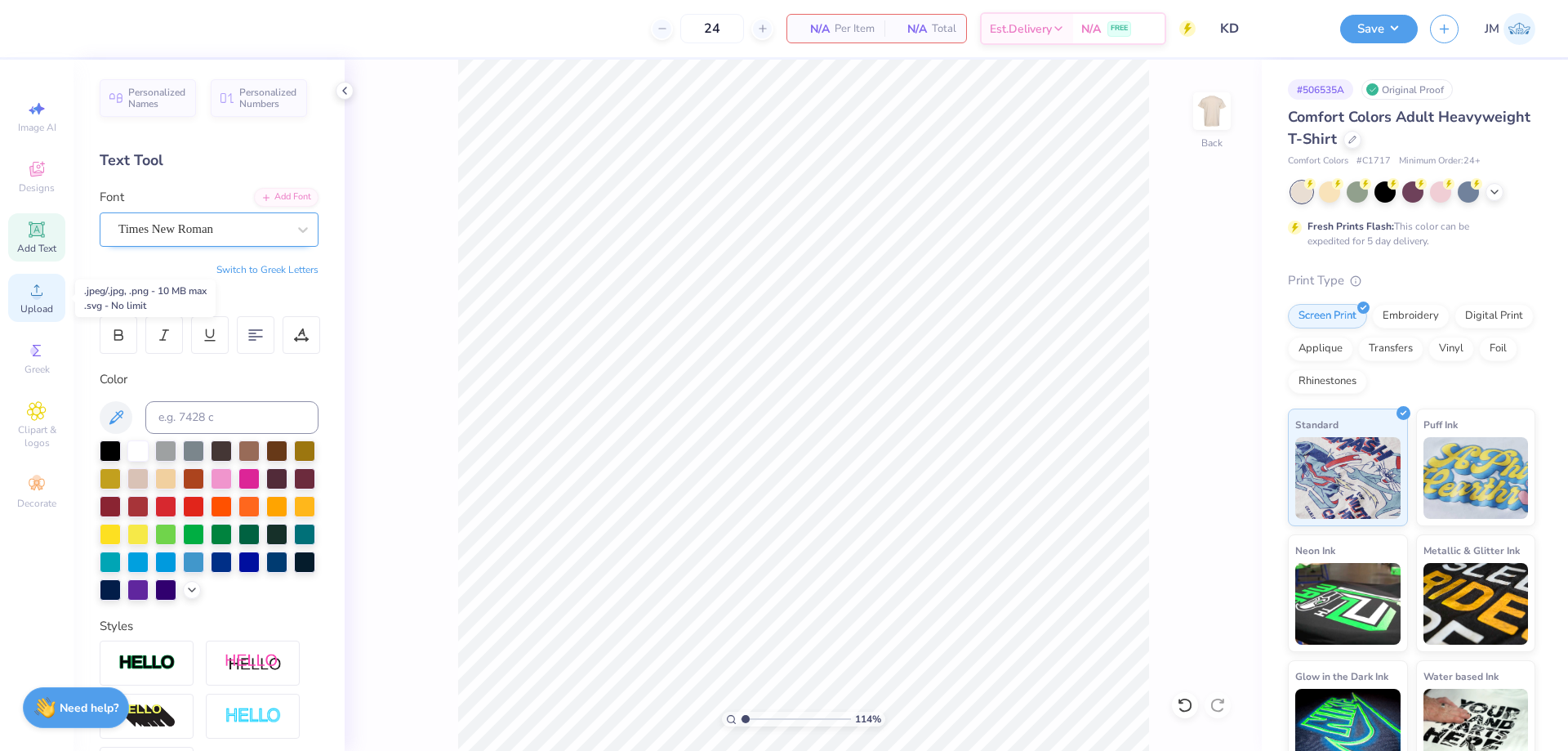
click at [49, 285] on div "Upload" at bounding box center [37, 297] width 57 height 48
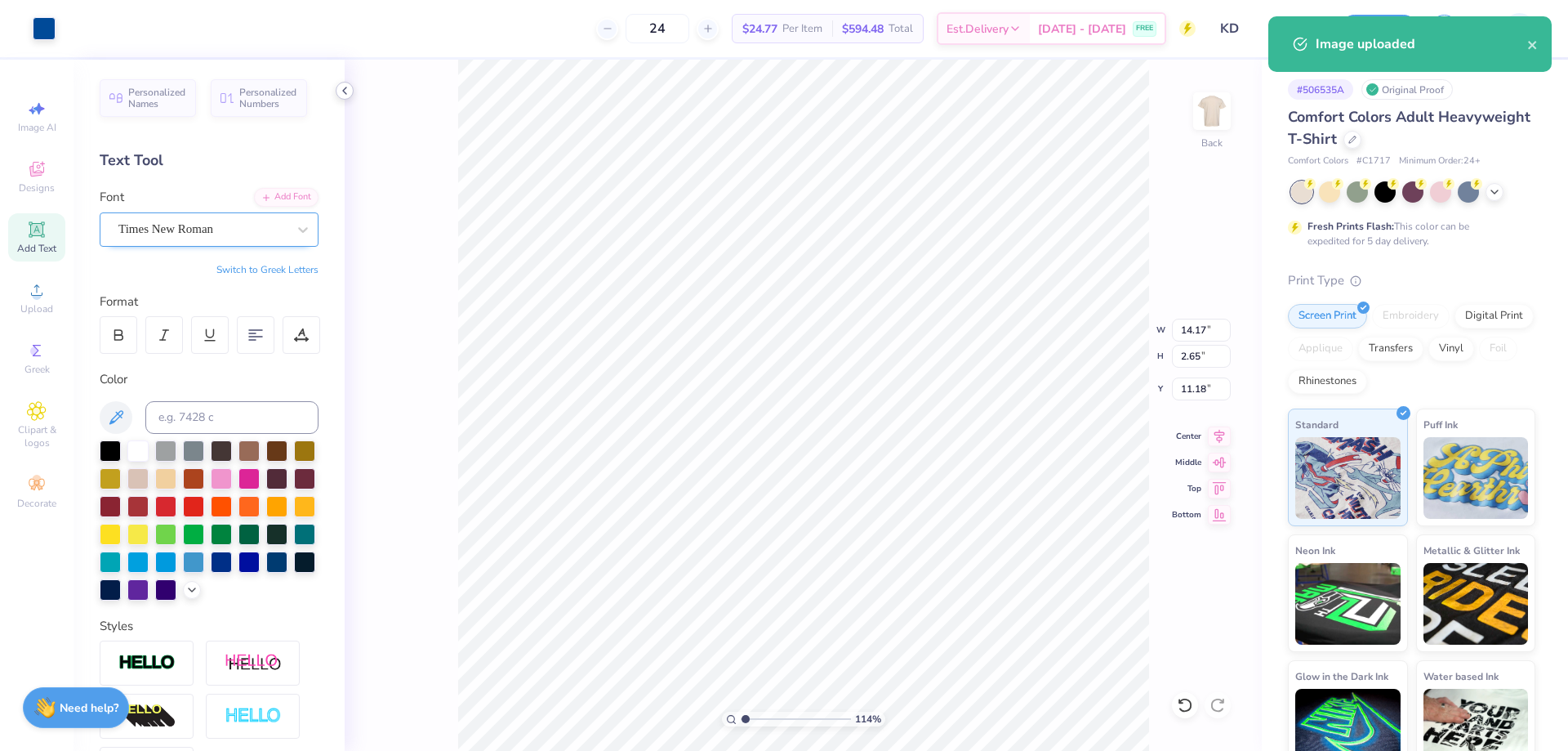
click at [341, 93] on icon at bounding box center [345, 91] width 13 height 13
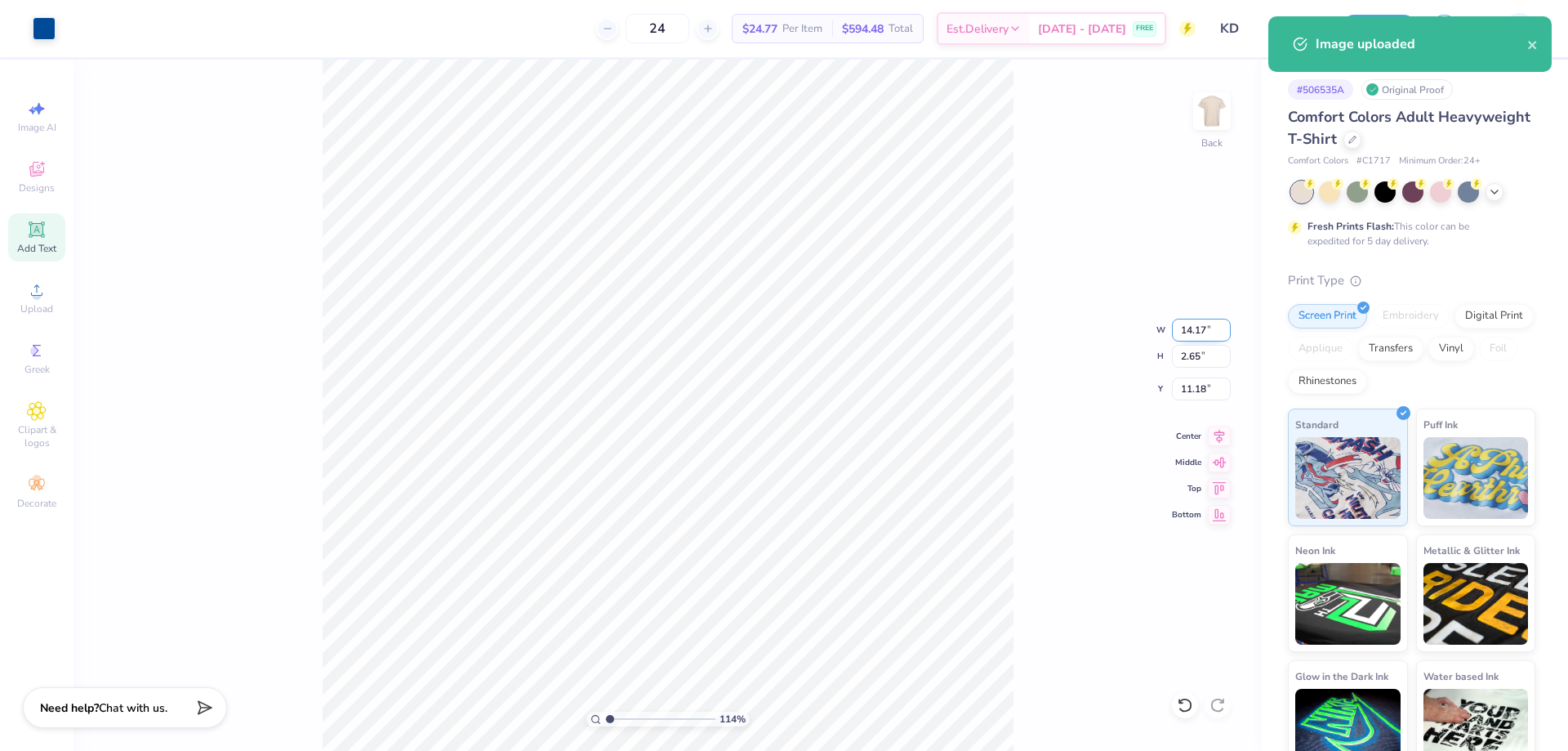
type input "1.14270703473249"
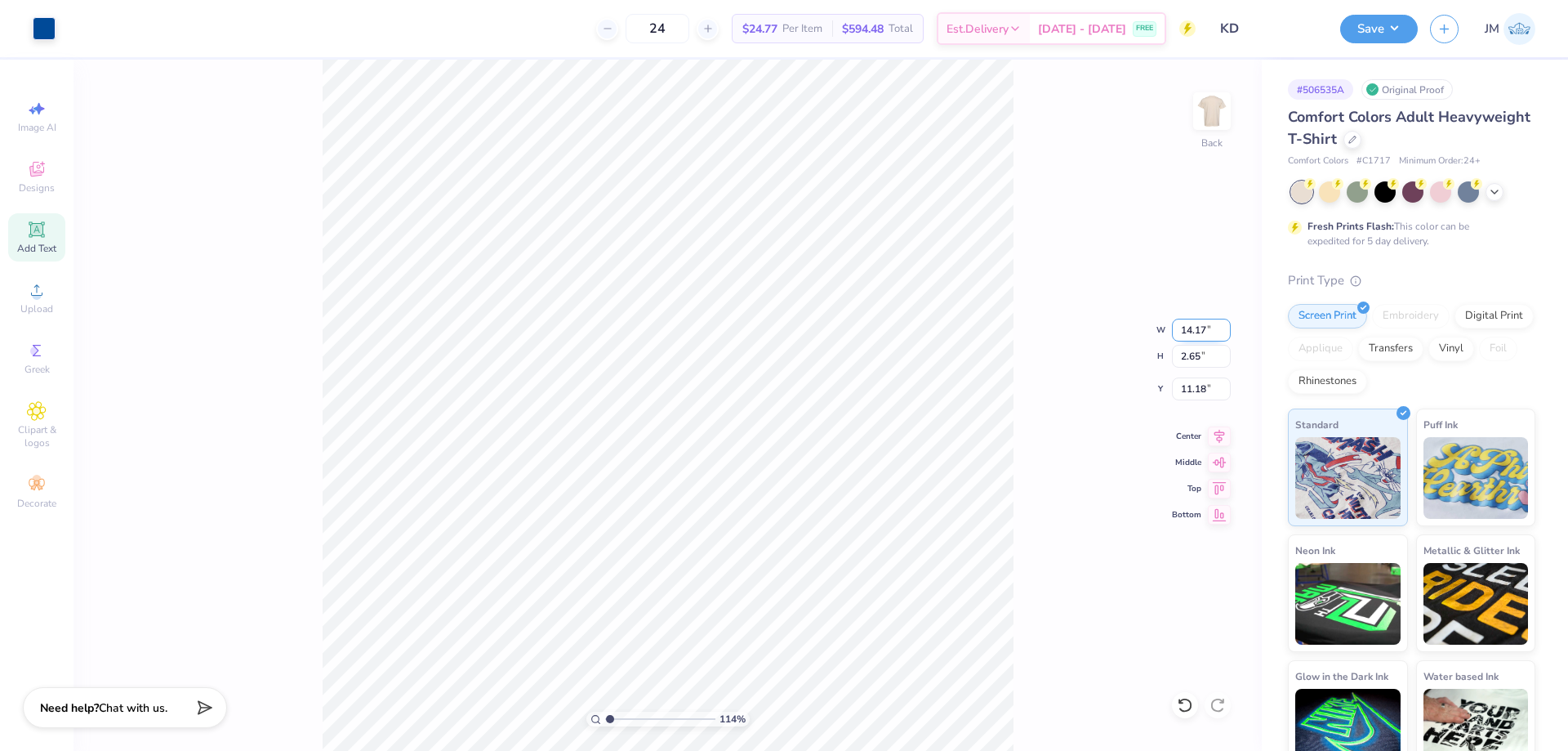
click at [1182, 321] on input "14.17" at bounding box center [1202, 330] width 59 height 23
type input "12"
type input "1.14270703473249"
type input "12.00"
type input "2.24"
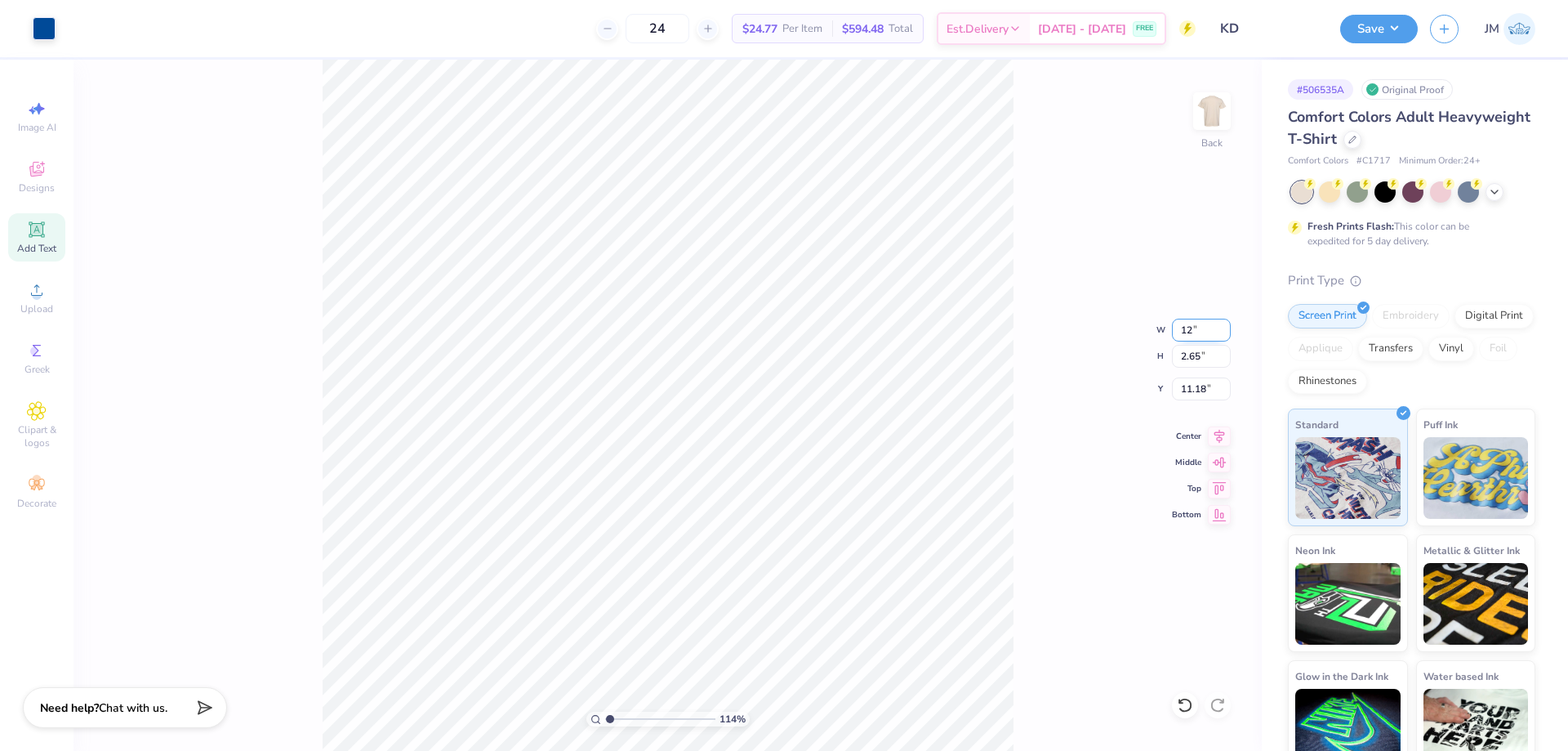
type input "11.38"
click at [1190, 322] on input "12.00" at bounding box center [1202, 330] width 59 height 23
type input "10"
type input "1.14270703473249"
type input "10.00"
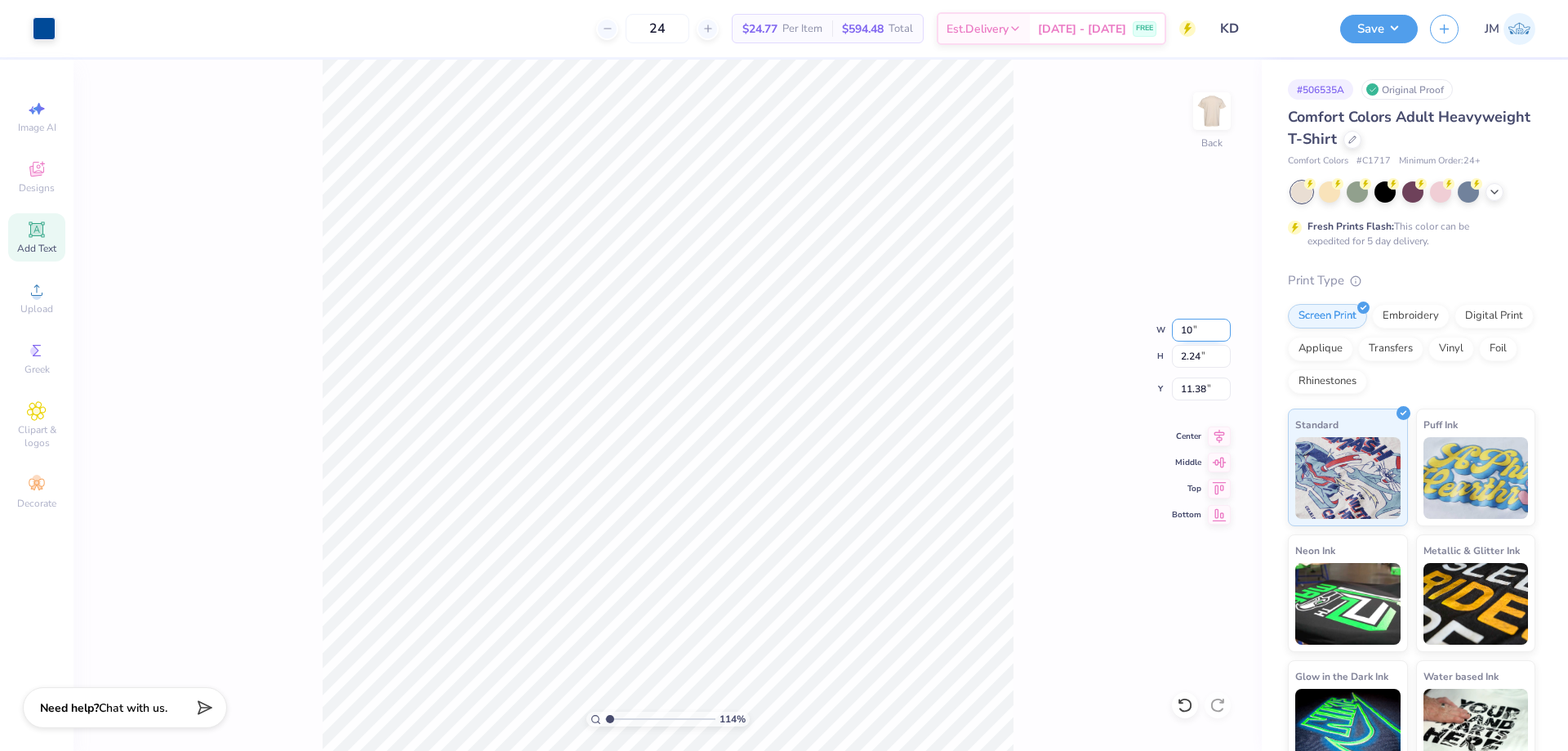
type input "1.87"
type input "11.57"
type input "1"
type input "11.00"
type input "2.05"
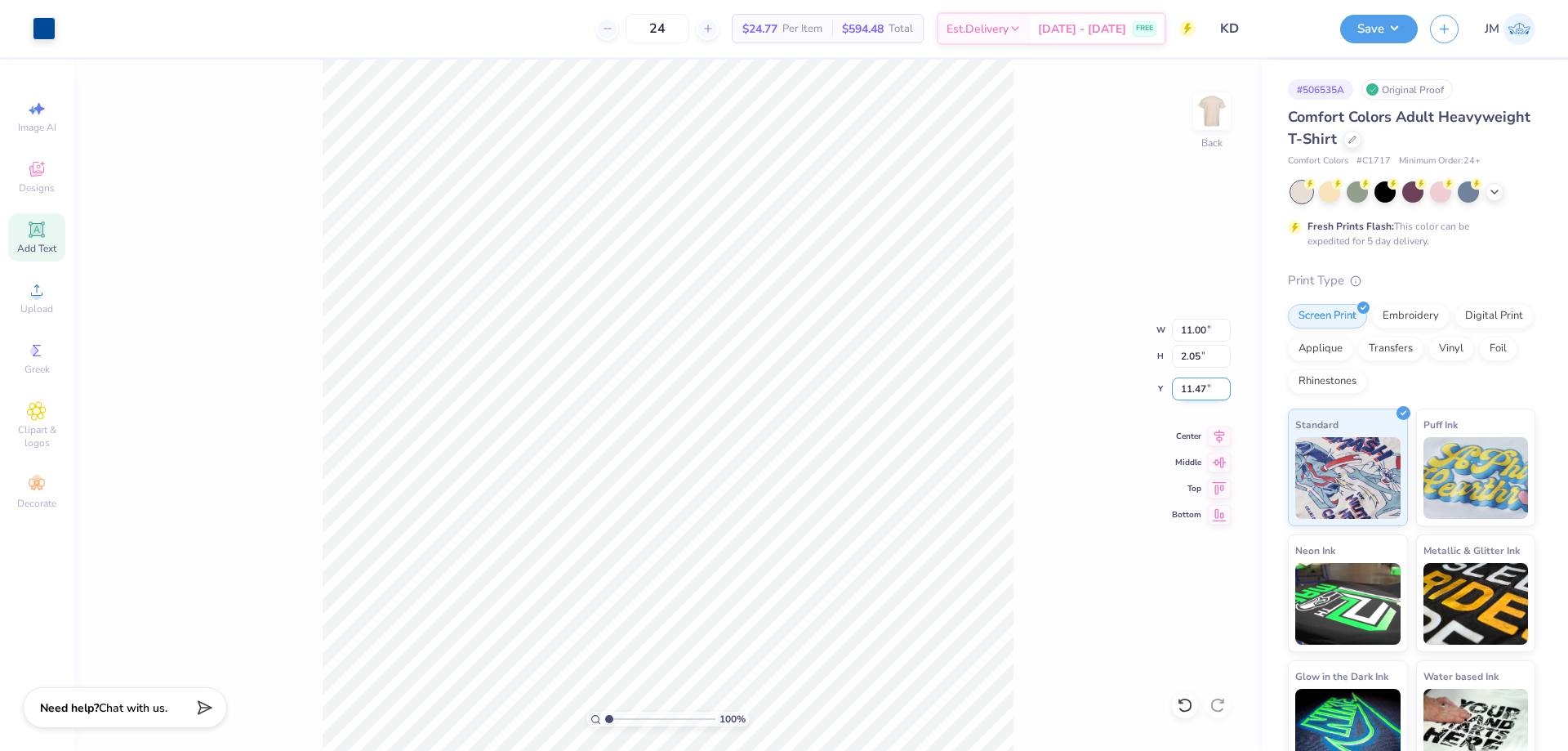
click at [1198, 387] on input "11.47" at bounding box center [1202, 389] width 59 height 23
type input "3.00"
click at [49, 299] on div "Upload" at bounding box center [37, 297] width 57 height 48
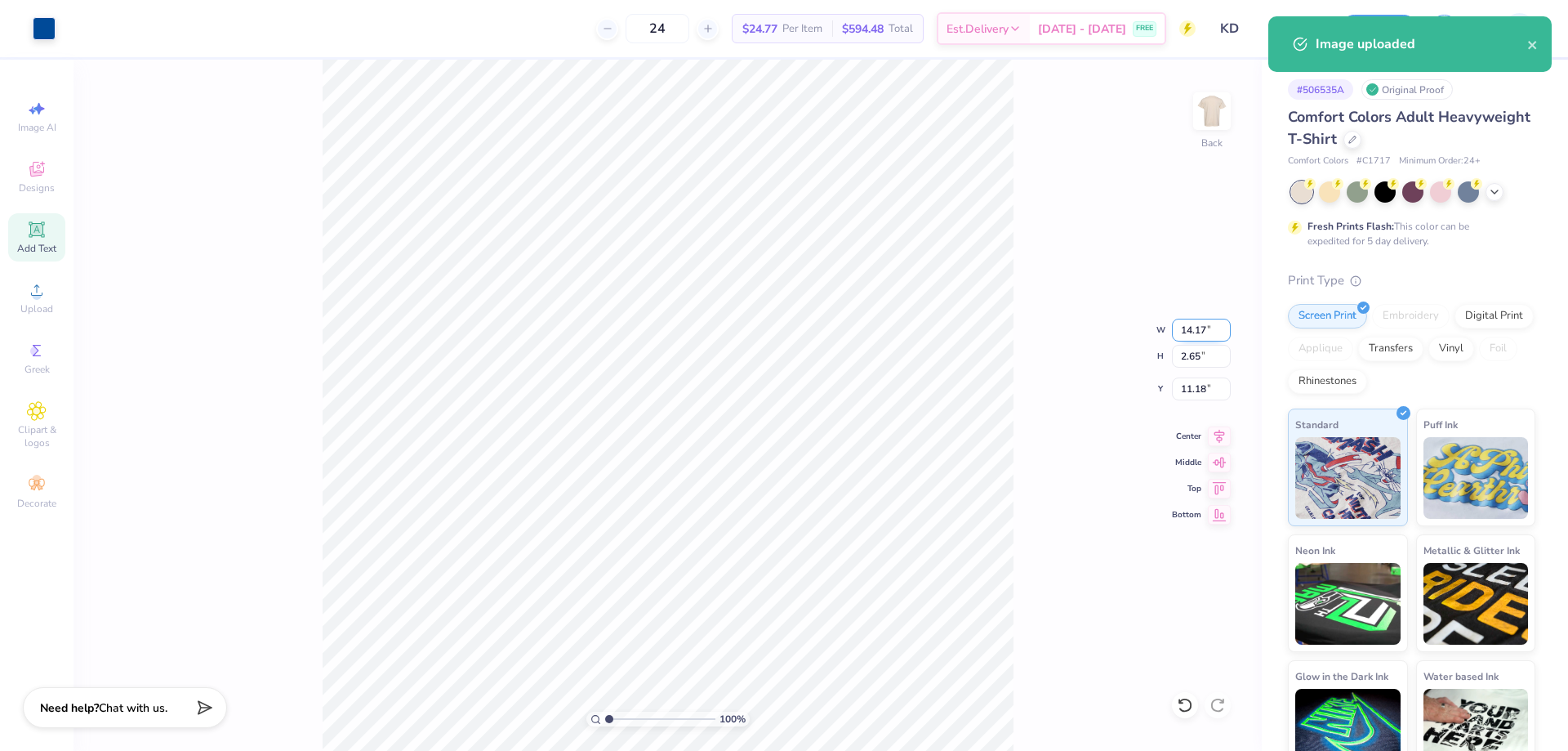
click at [1195, 333] on input "14.17" at bounding box center [1202, 330] width 59 height 23
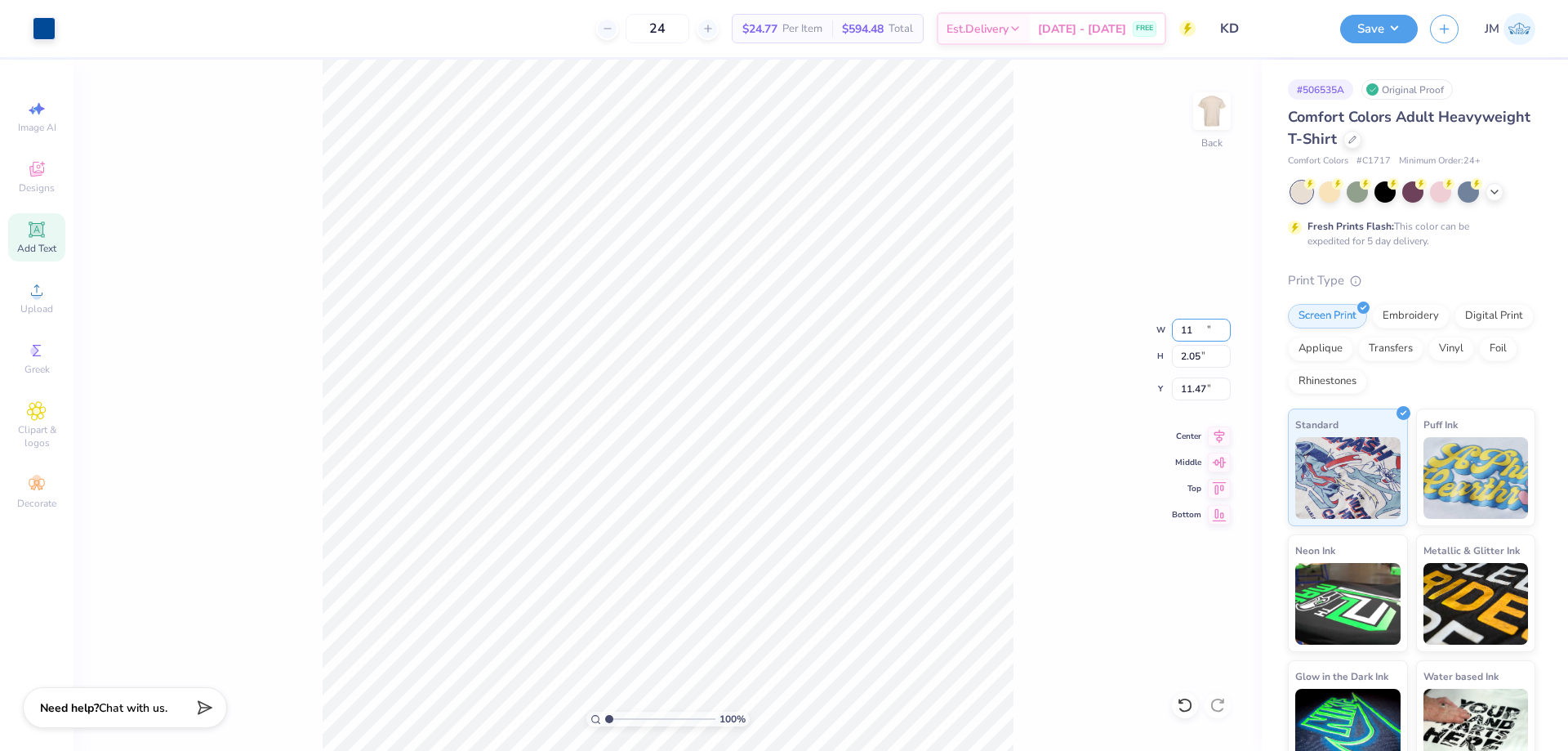
type input "11.00"
type input "2.05"
click at [1194, 393] on input "11.47" at bounding box center [1202, 389] width 59 height 23
type input "3.00"
click at [1083, 379] on div "100 % Back W 11.00 11.00 " H 2.05 2.05 " Y 3.00 3.00 " Center Middle Top Bottom" at bounding box center [667, 406] width 1189 height 691
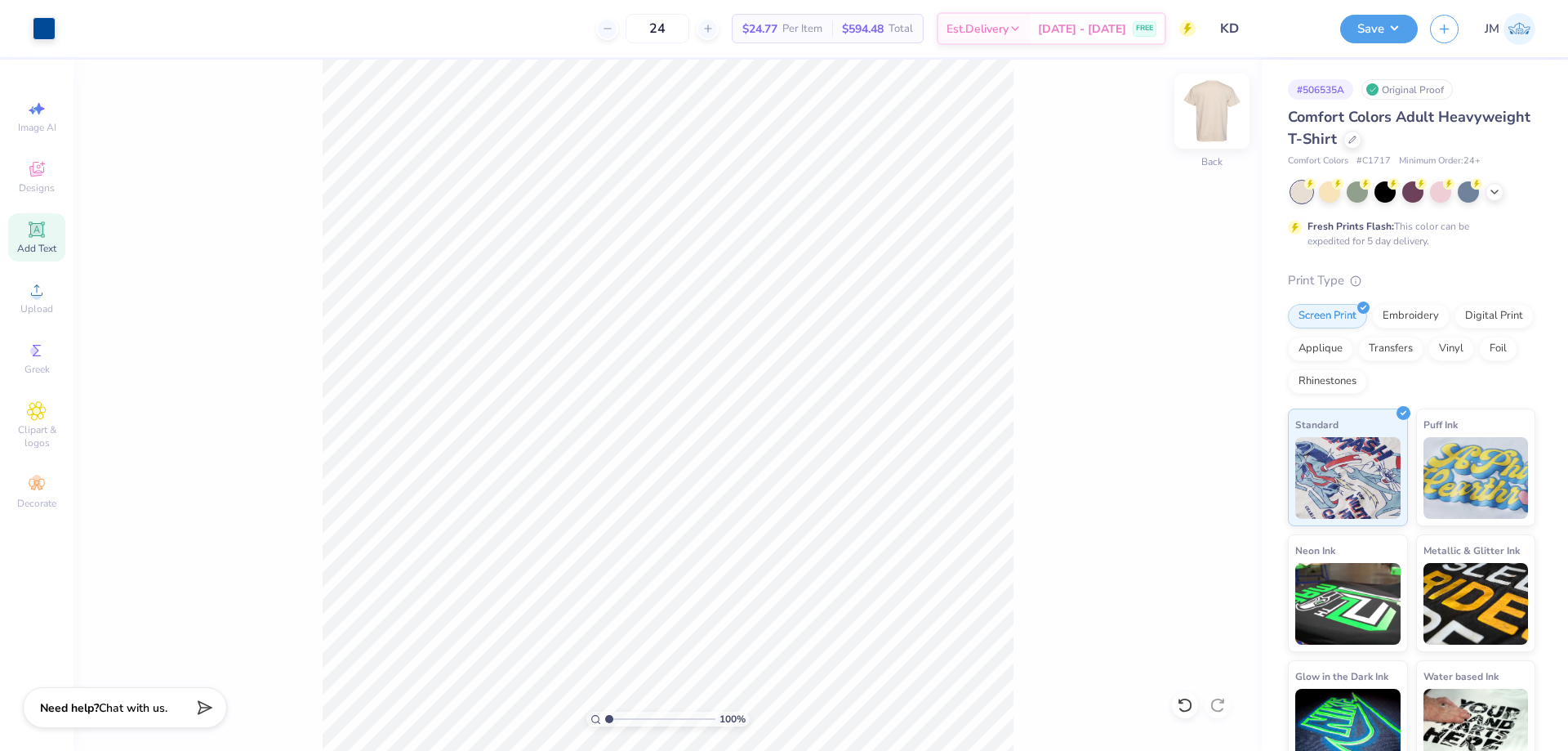
click at [1213, 105] on img at bounding box center [1211, 111] width 65 height 65
click at [50, 294] on div "Upload" at bounding box center [37, 297] width 57 height 48
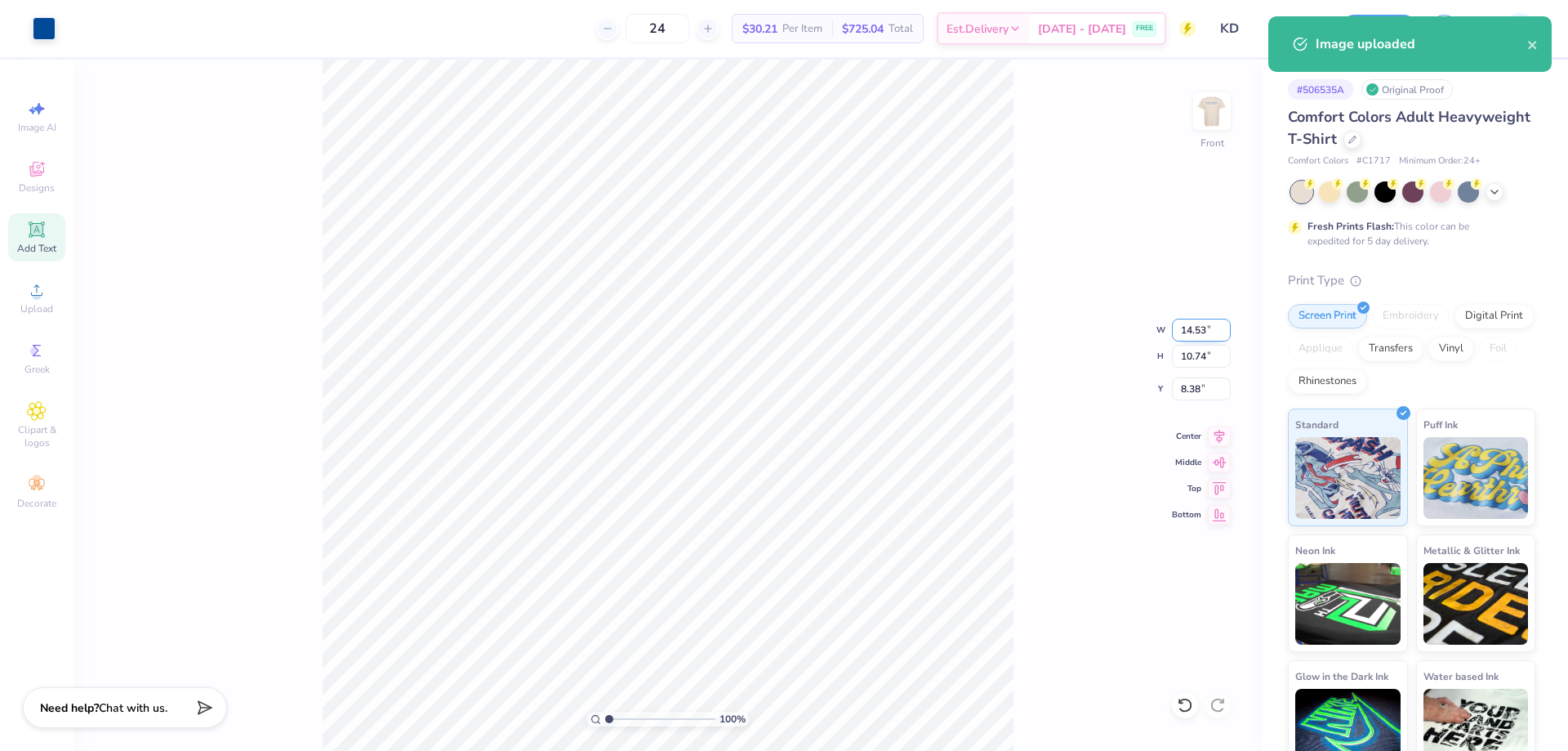
click at [1214, 332] on input "14.53" at bounding box center [1202, 330] width 59 height 23
type input "10.00"
type input "7.39"
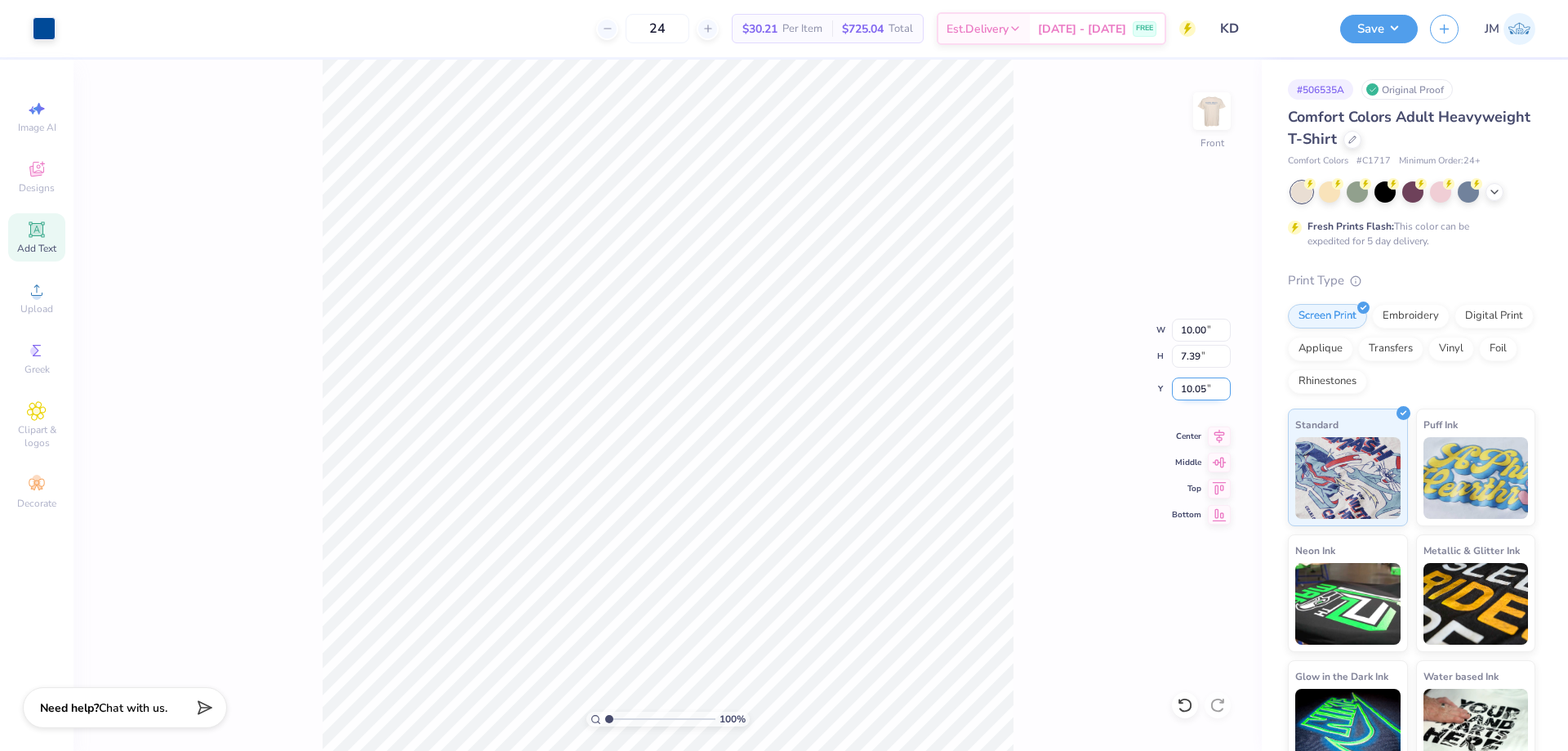
click at [1208, 386] on input "10.05" at bounding box center [1202, 389] width 59 height 23
click at [1207, 390] on input "5.00" at bounding box center [1202, 389] width 59 height 23
type input "3.00"
click at [1407, 24] on button "Save" at bounding box center [1378, 26] width 77 height 29
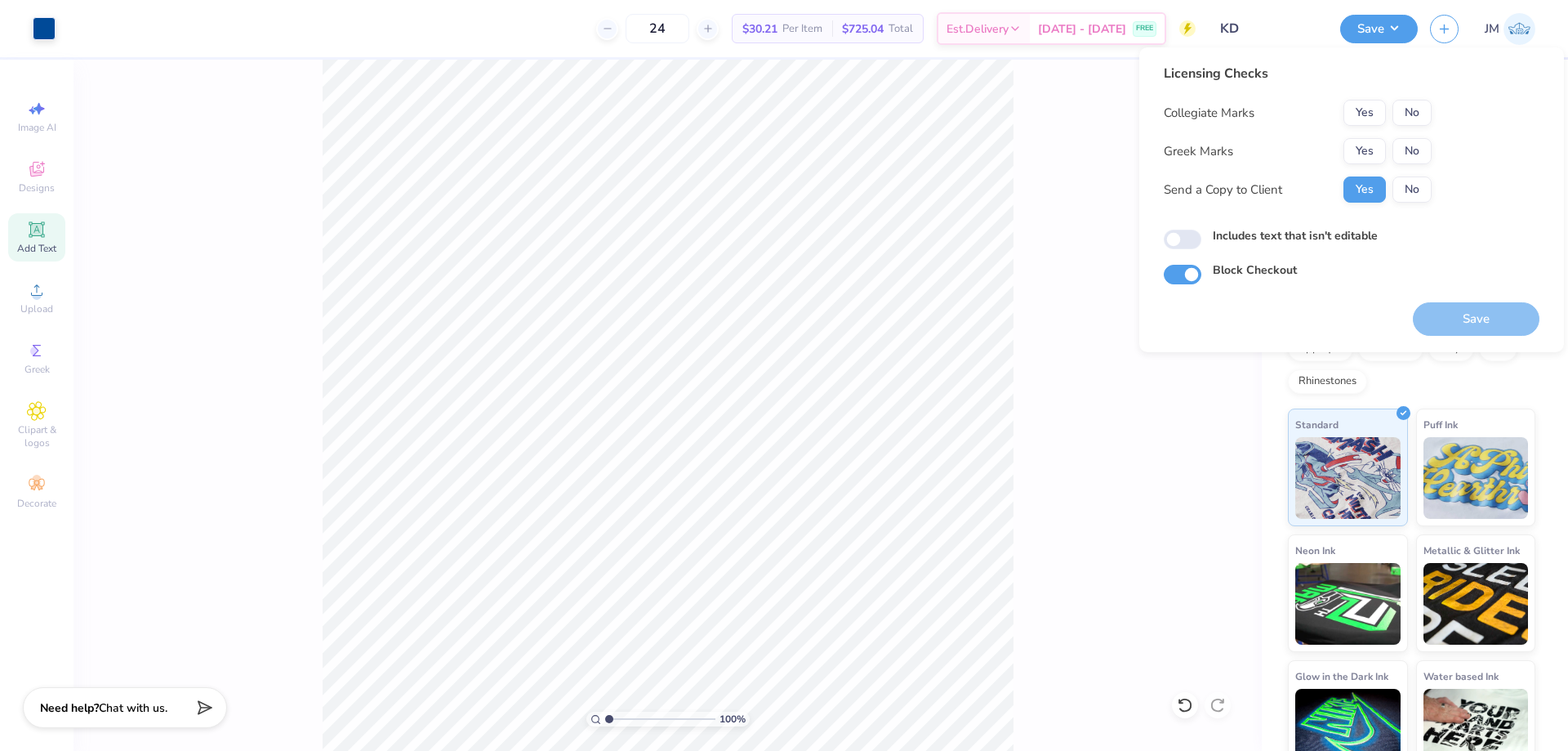
click at [1386, 143] on div "Yes No" at bounding box center [1387, 151] width 88 height 26
click at [1380, 143] on button "Yes" at bounding box center [1364, 151] width 43 height 26
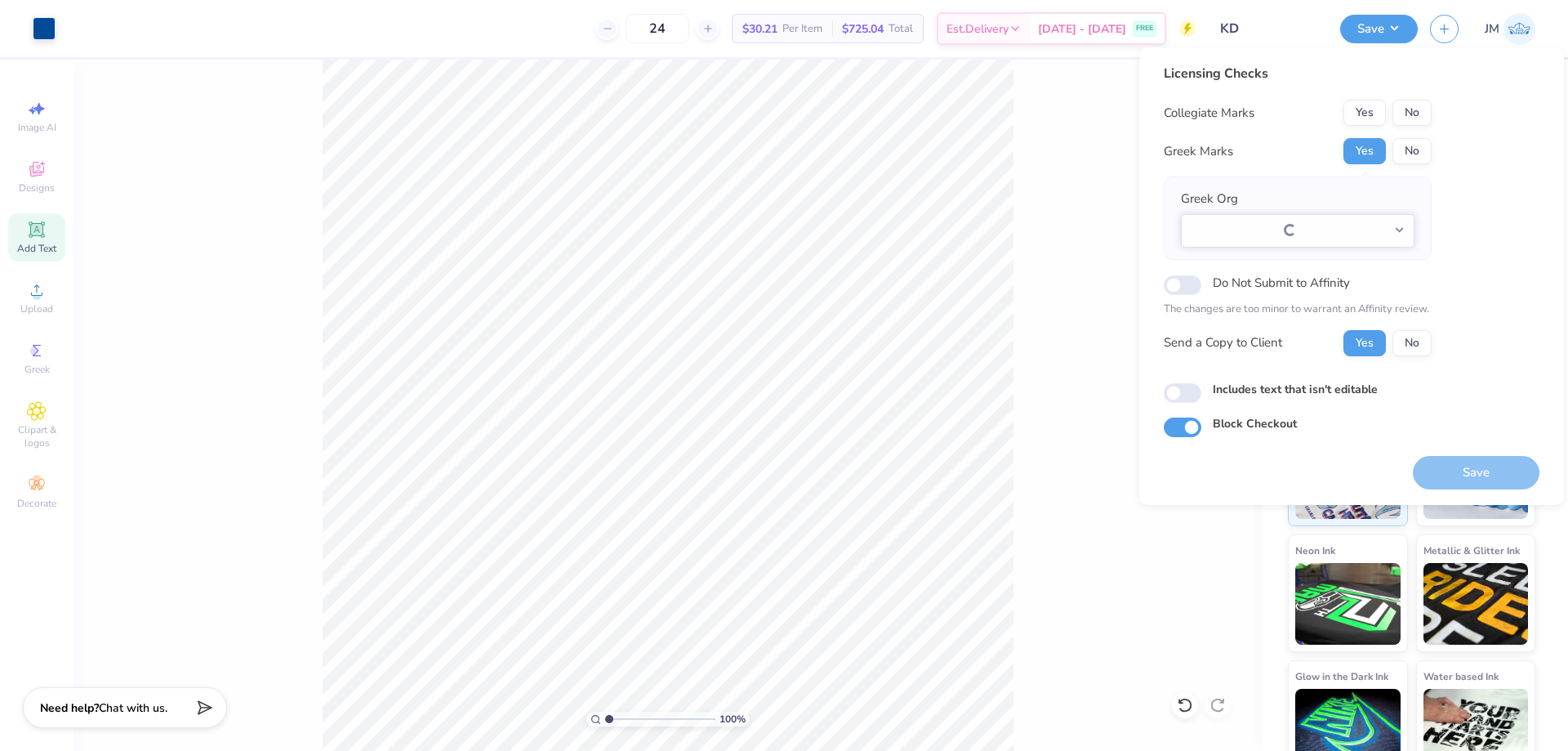
click at [1374, 118] on button "Yes" at bounding box center [1364, 113] width 43 height 26
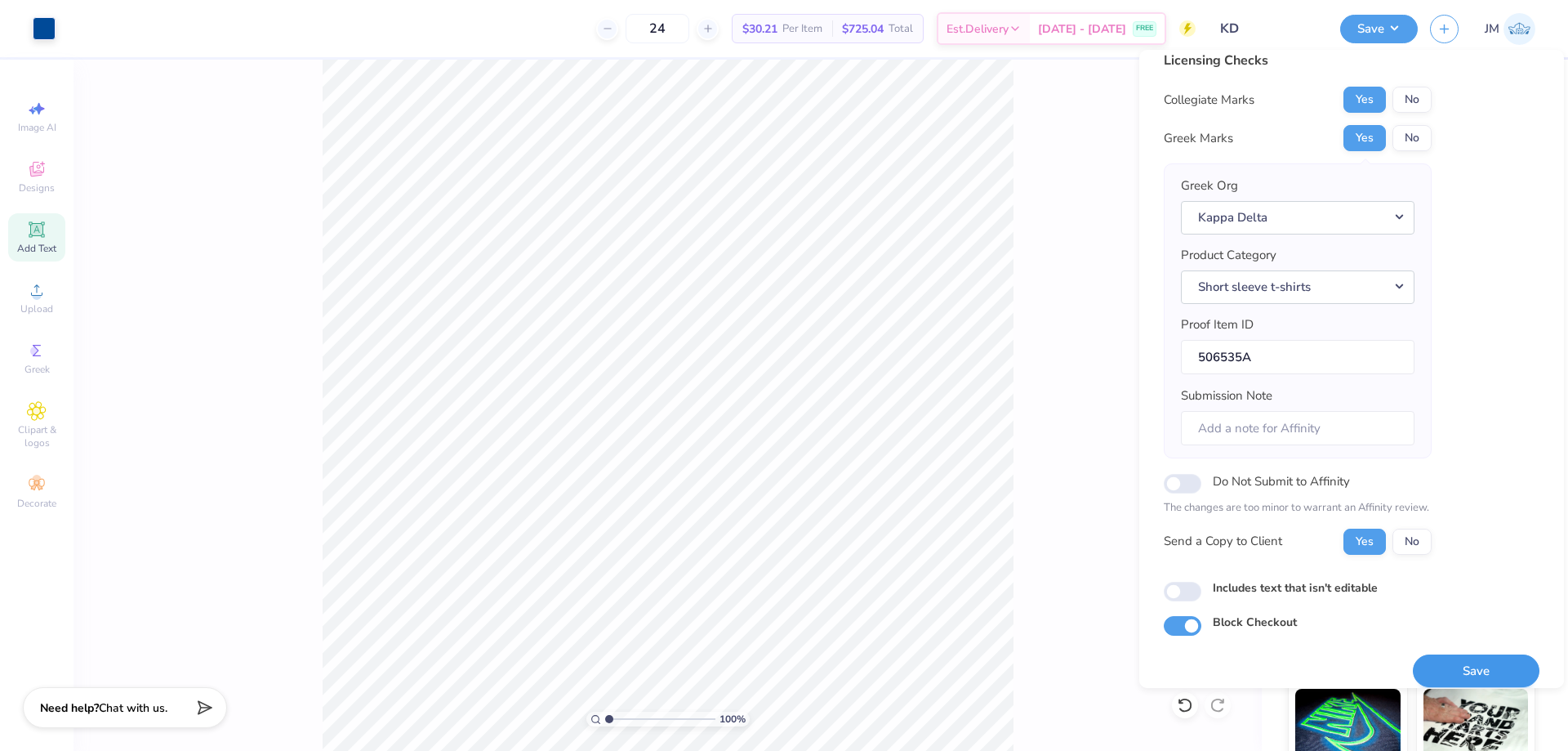
scroll to position [31, 0]
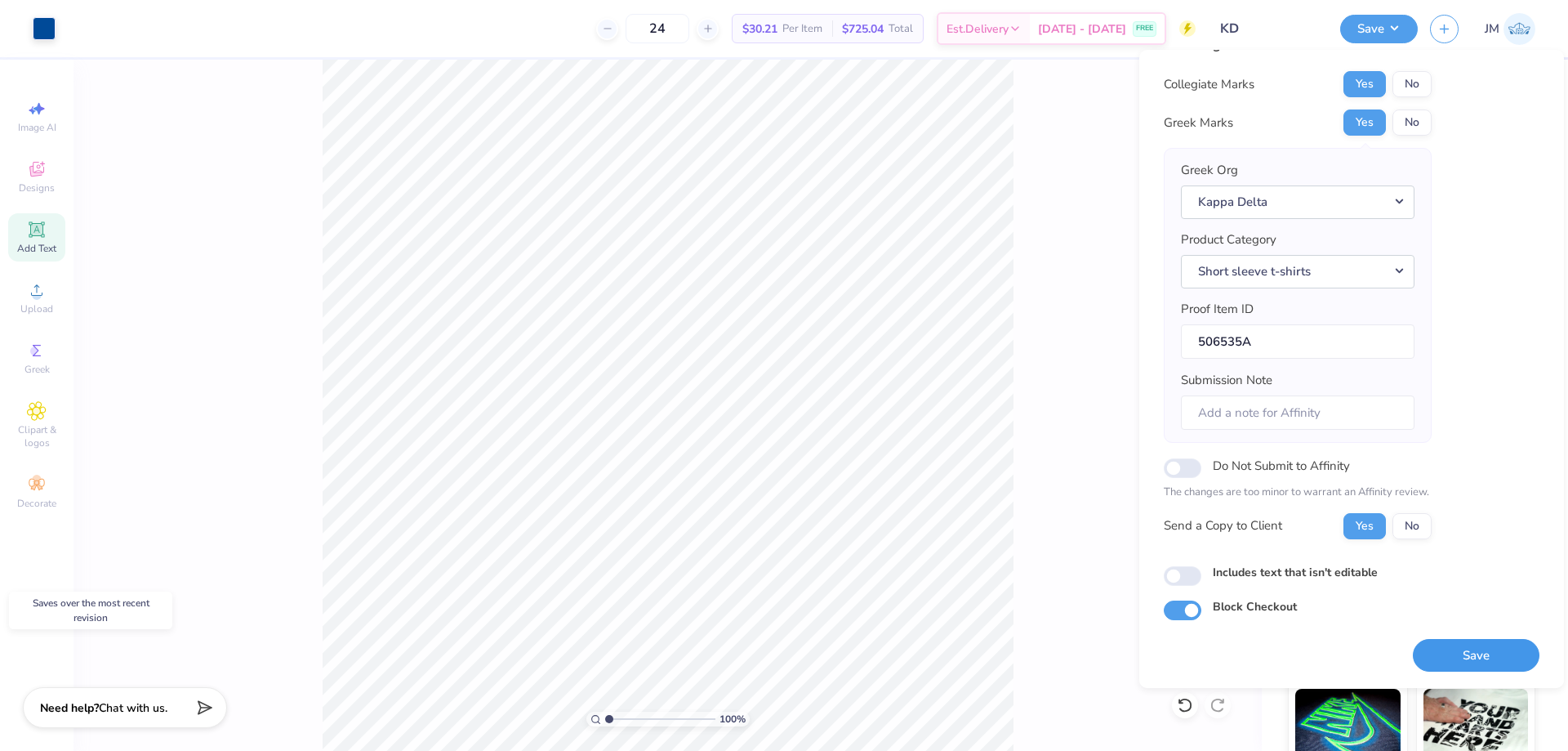
click at [1482, 654] on button "Save" at bounding box center [1476, 655] width 126 height 33
